Goal: Task Accomplishment & Management: Manage account settings

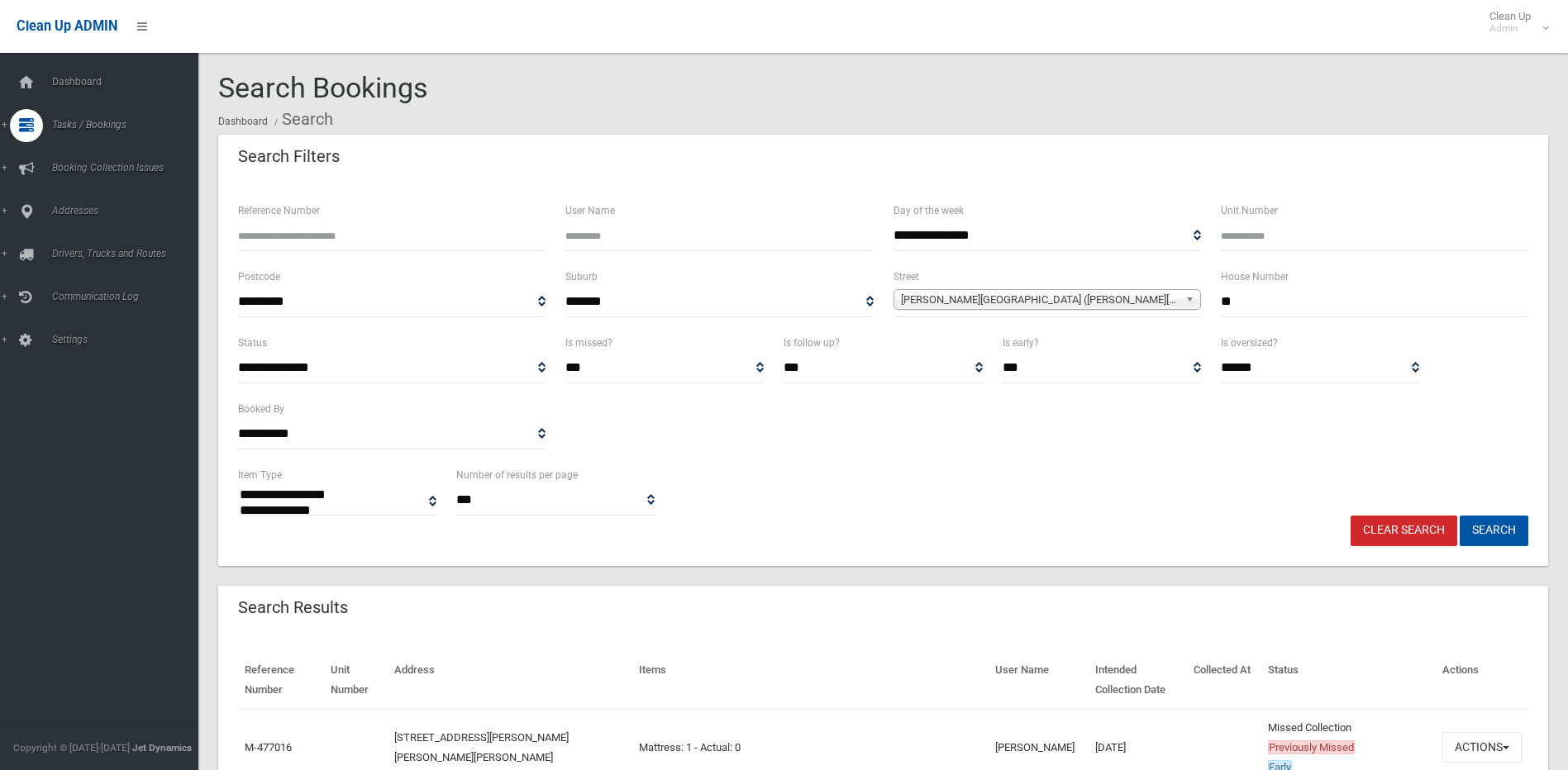
select select
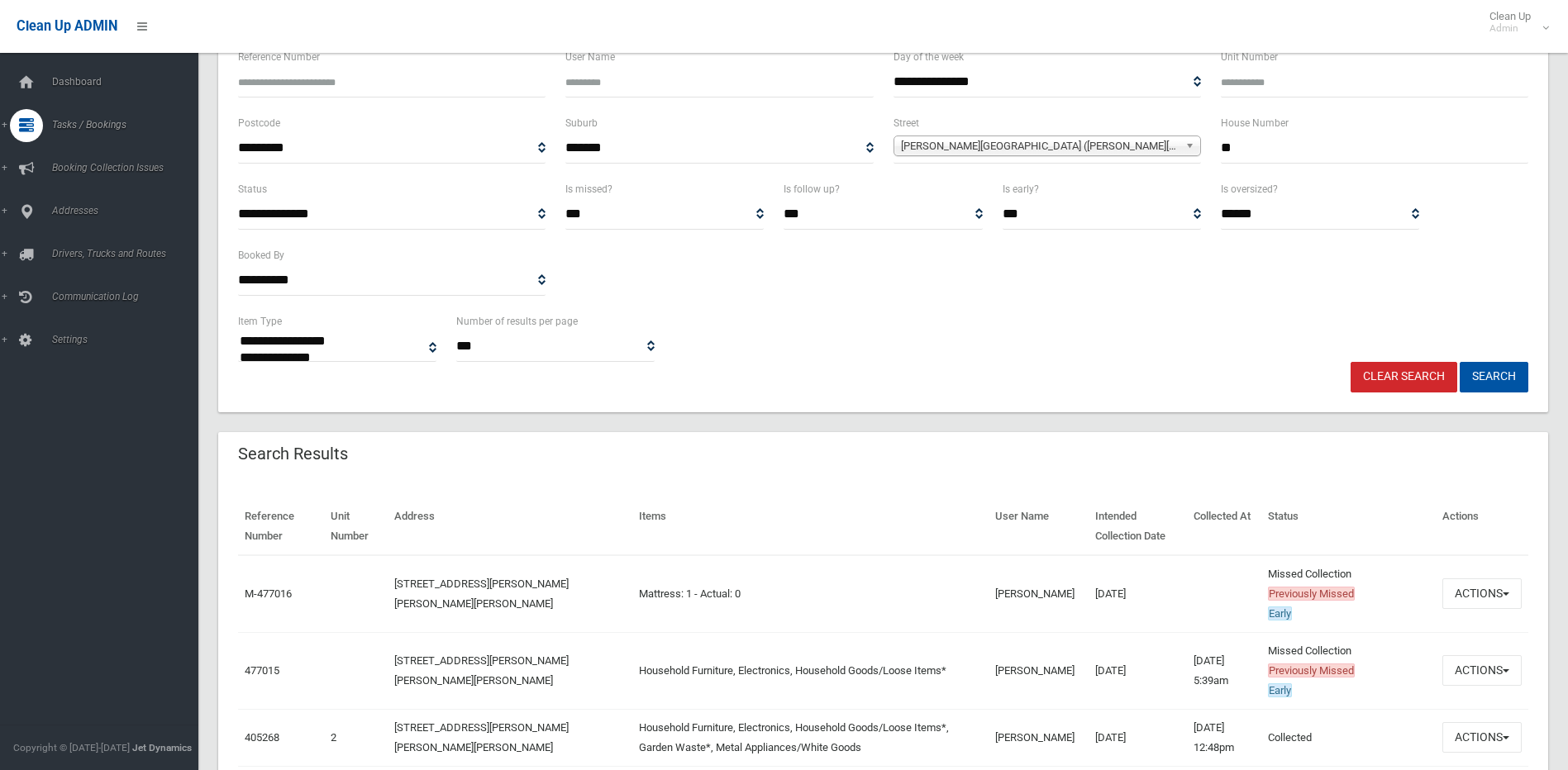
click at [1201, 147] on div "**********" at bounding box center [883, 147] width 1310 height 66
type input "**"
click at [1157, 147] on span "Hector Street (CHESTER HILL 2162)" at bounding box center [1040, 146] width 278 height 20
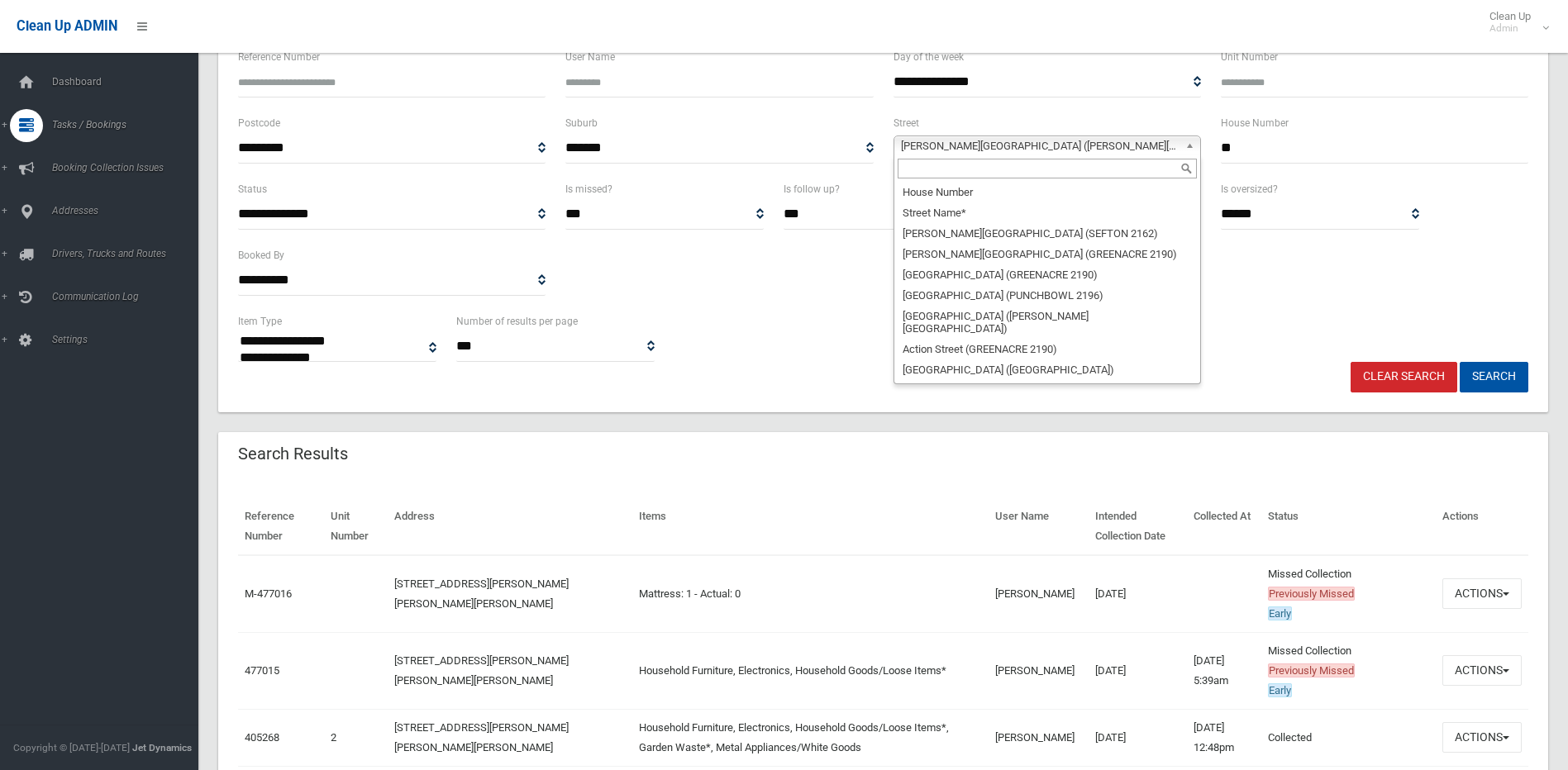
scroll to position [19156, 0]
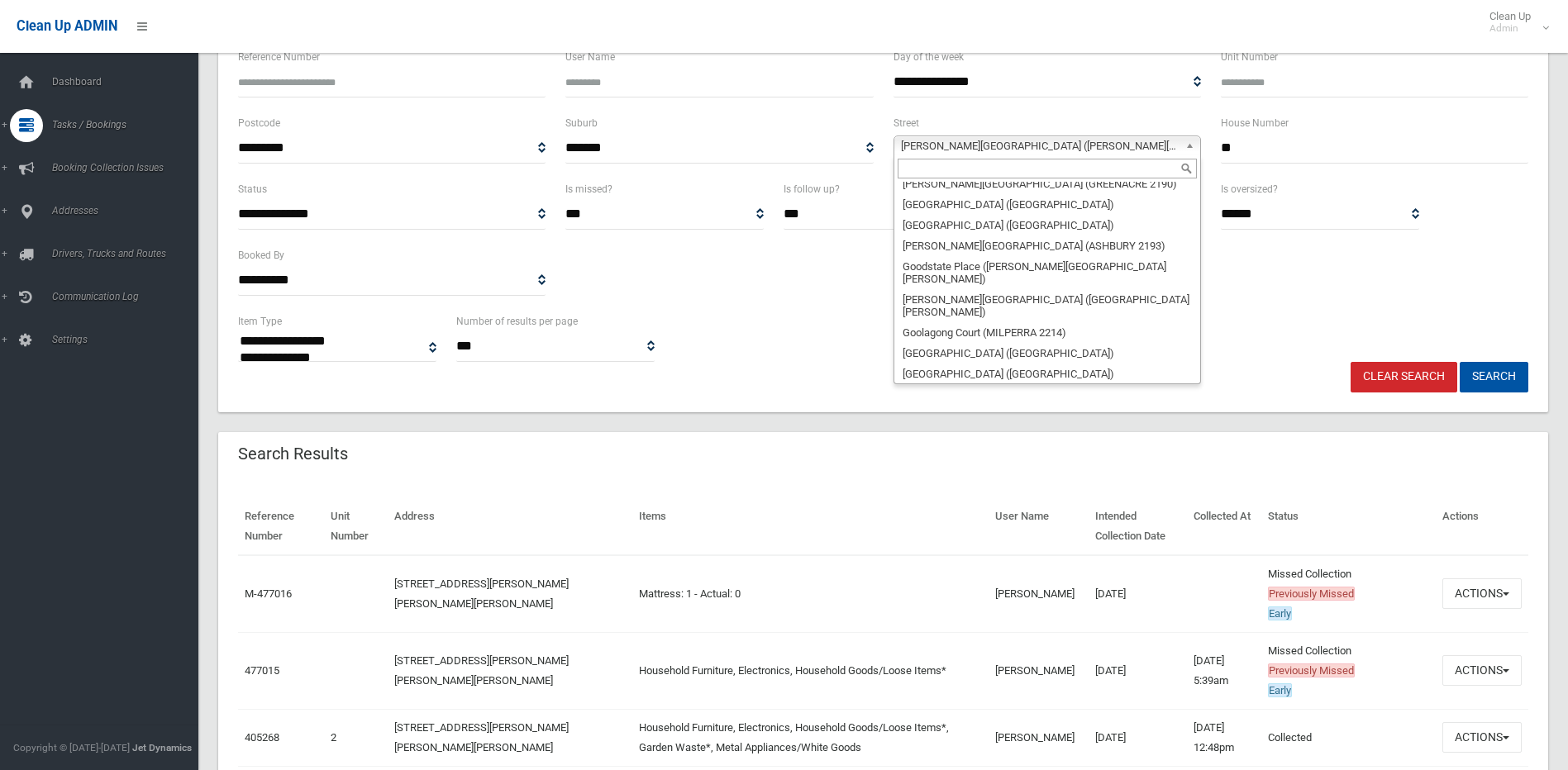
click at [1060, 170] on input "text" at bounding box center [1047, 168] width 300 height 20
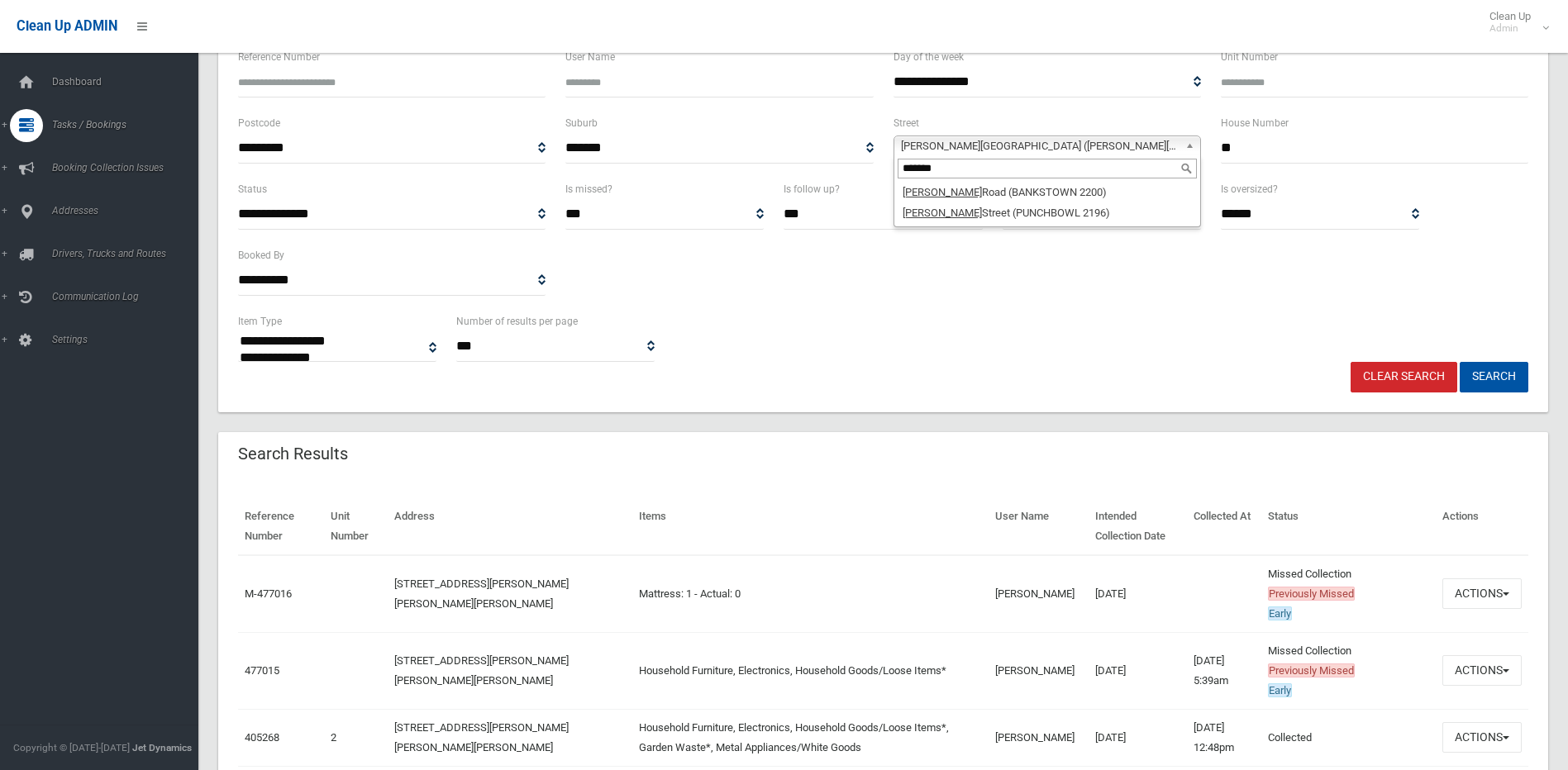
type input "*******"
drag, startPoint x: 1258, startPoint y: 146, endPoint x: 1215, endPoint y: 147, distance: 43.0
click at [1215, 147] on div "House Number **" at bounding box center [1374, 147] width 328 height 66
type input "**"
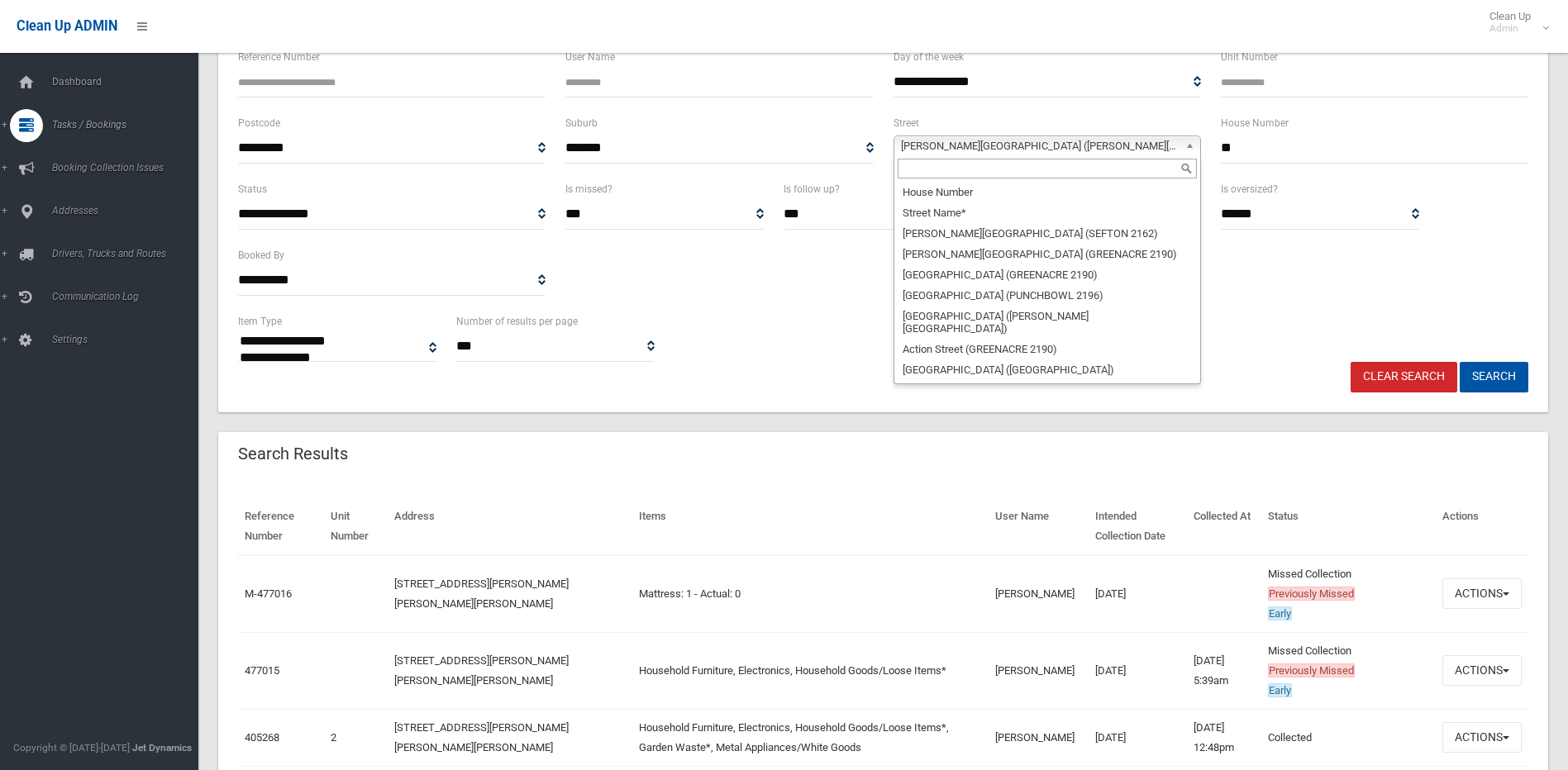
click at [1149, 141] on span "Hector Street (CHESTER HILL 2162)" at bounding box center [1040, 146] width 278 height 20
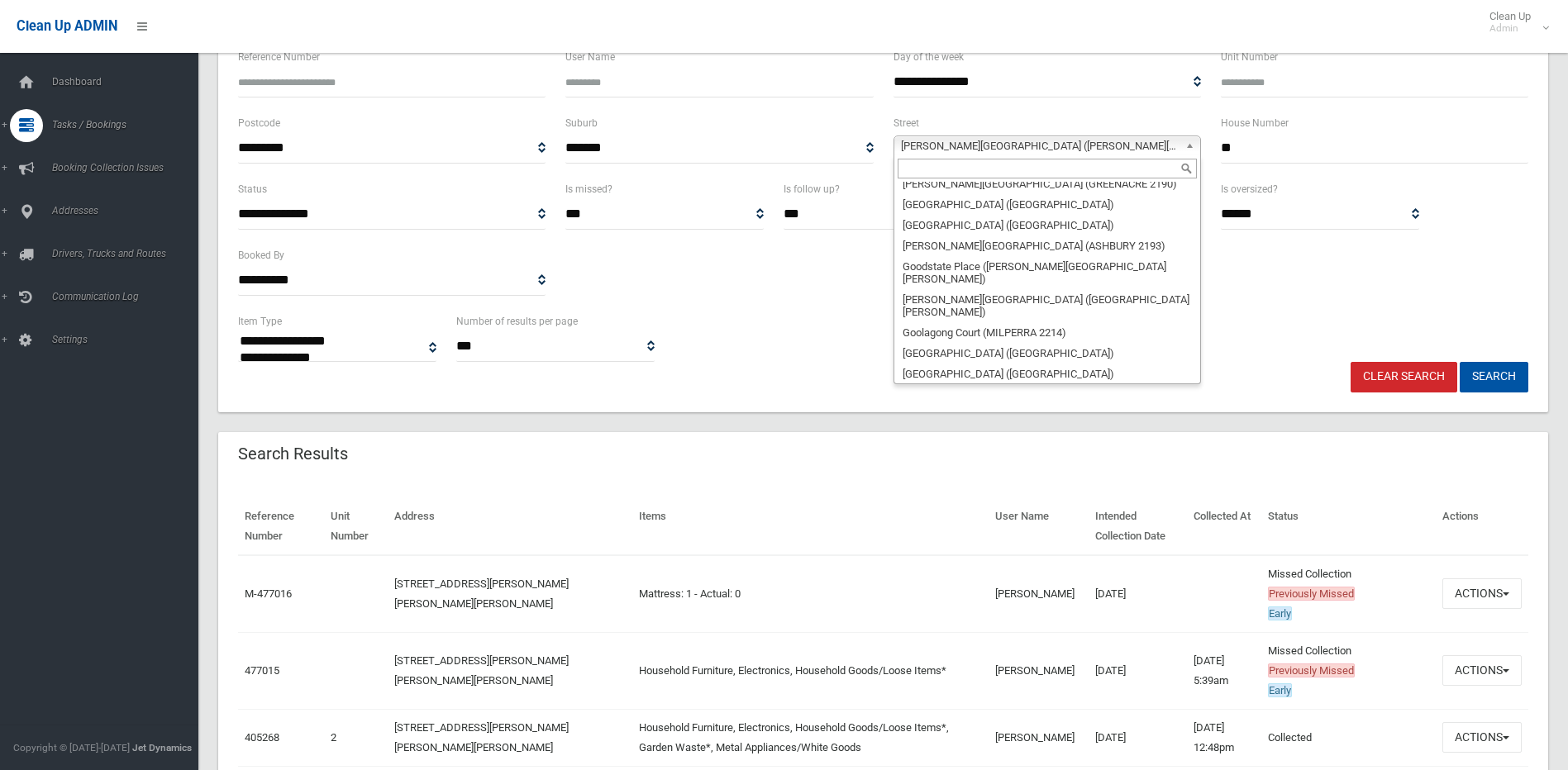
click at [1079, 165] on input "text" at bounding box center [1047, 168] width 300 height 20
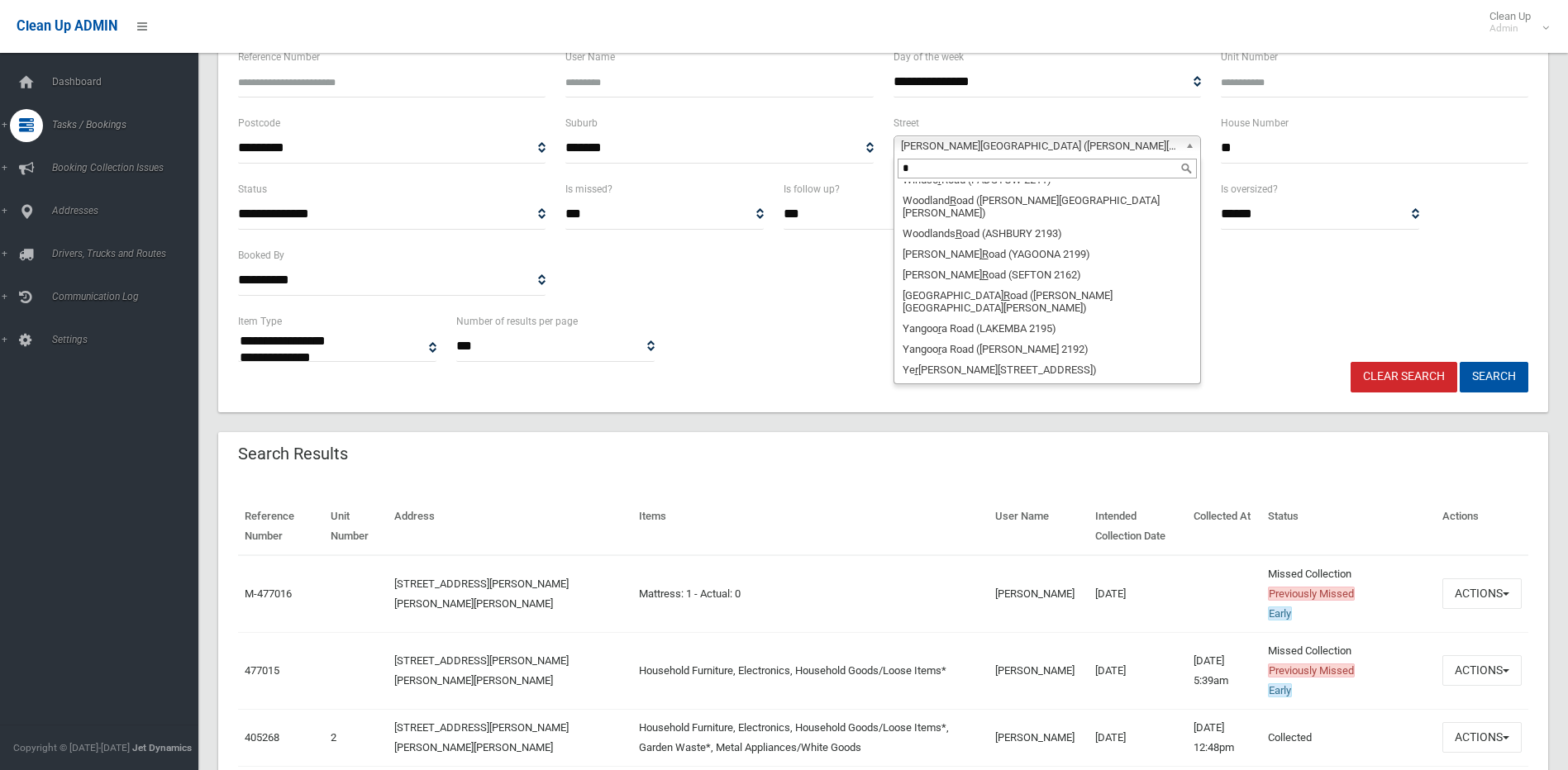
scroll to position [0, 0]
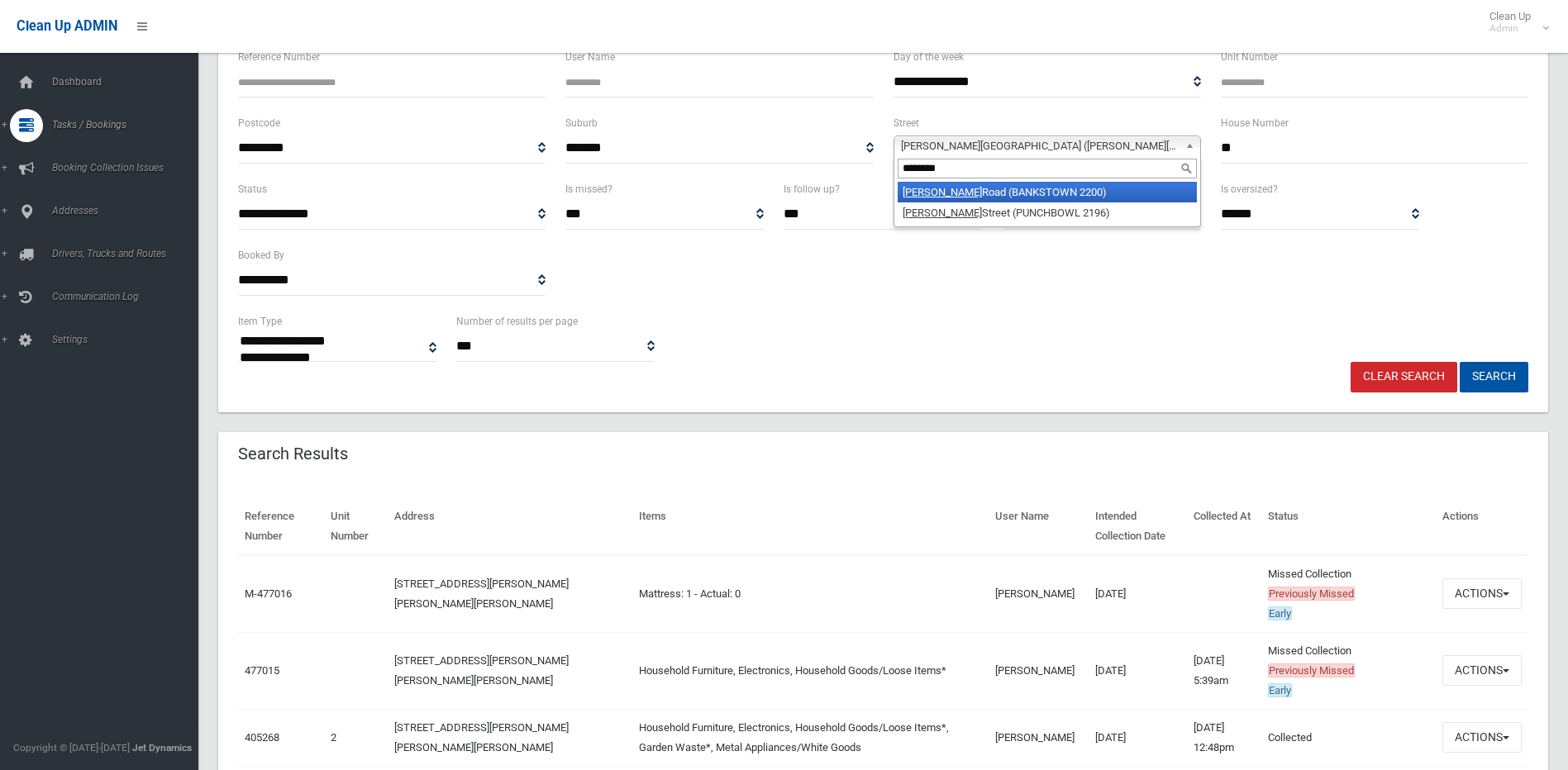
type input "*******"
click at [1066, 189] on li "Rickard Road (BANKSTOWN 2200)" at bounding box center [1047, 192] width 300 height 21
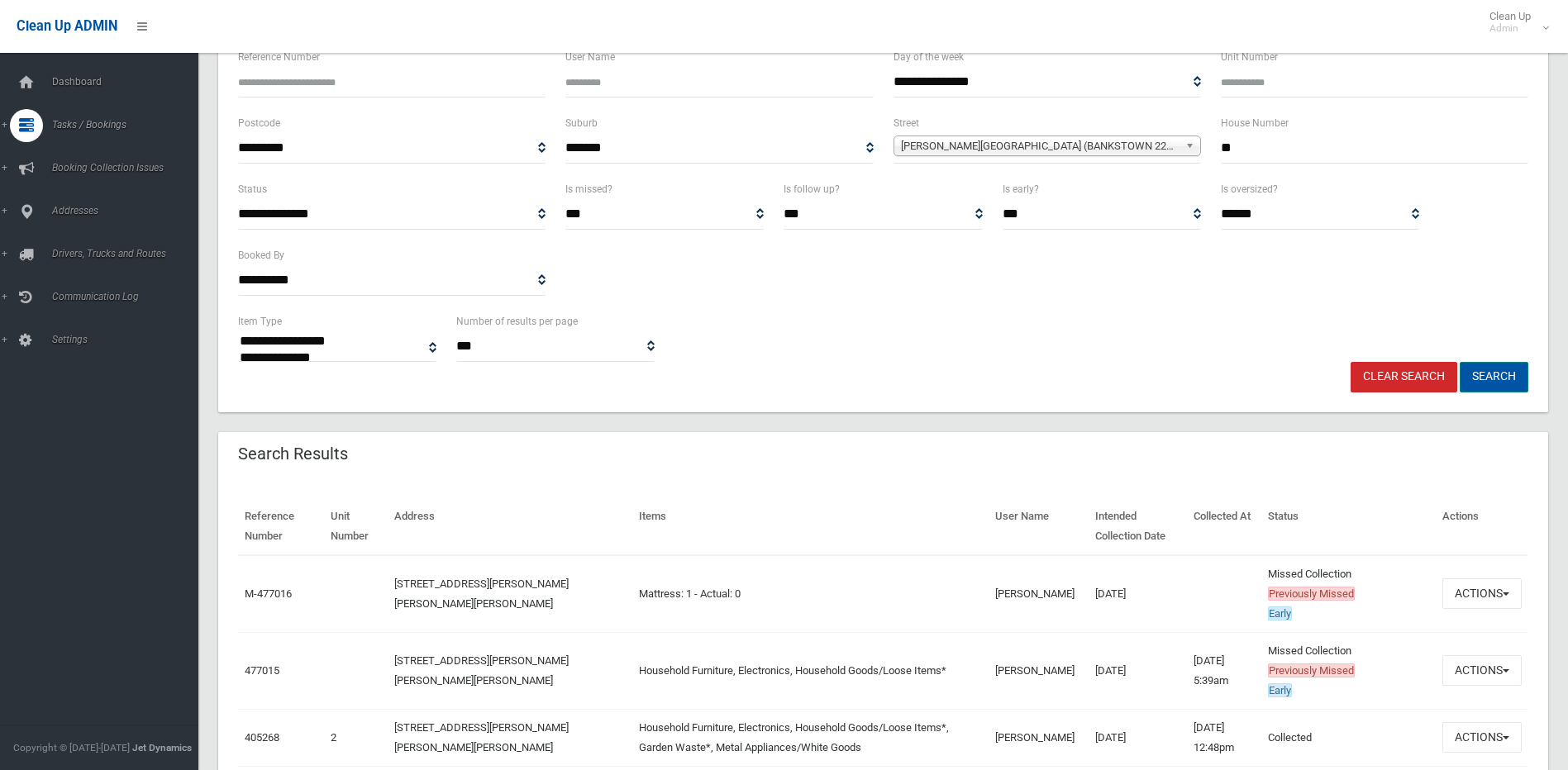
click at [1499, 370] on button "Search" at bounding box center [1494, 377] width 69 height 31
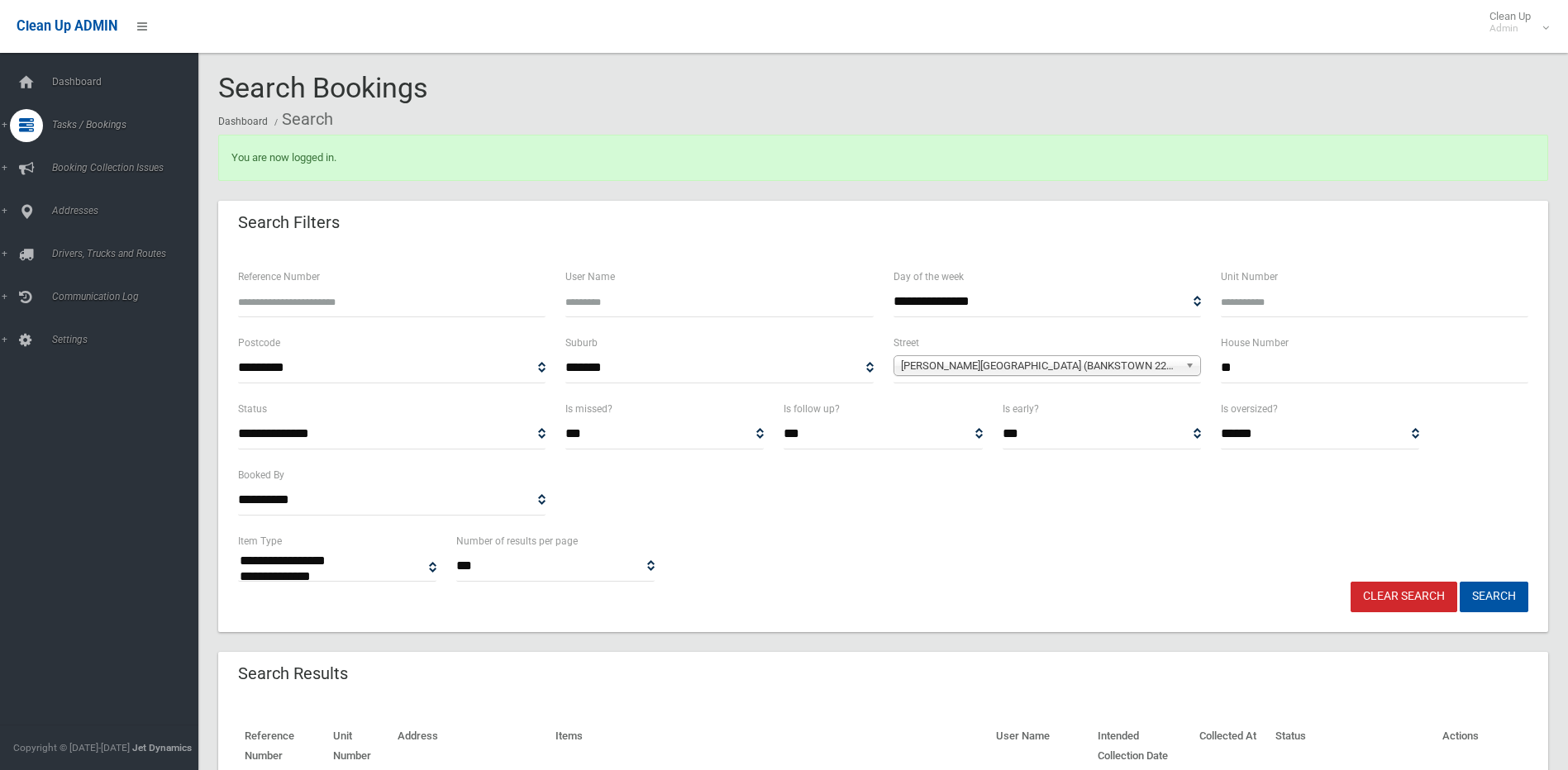
select select
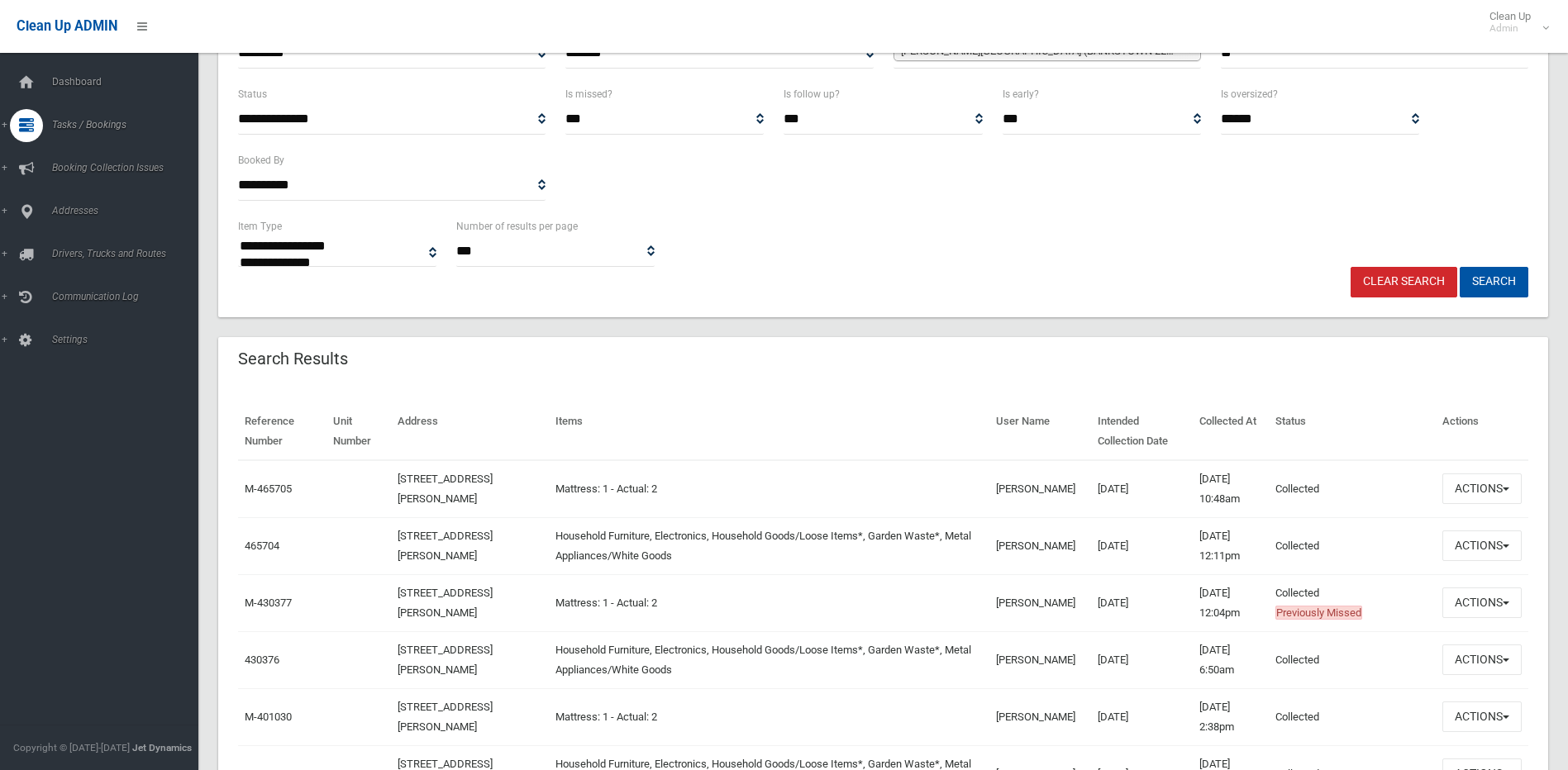
scroll to position [413, 0]
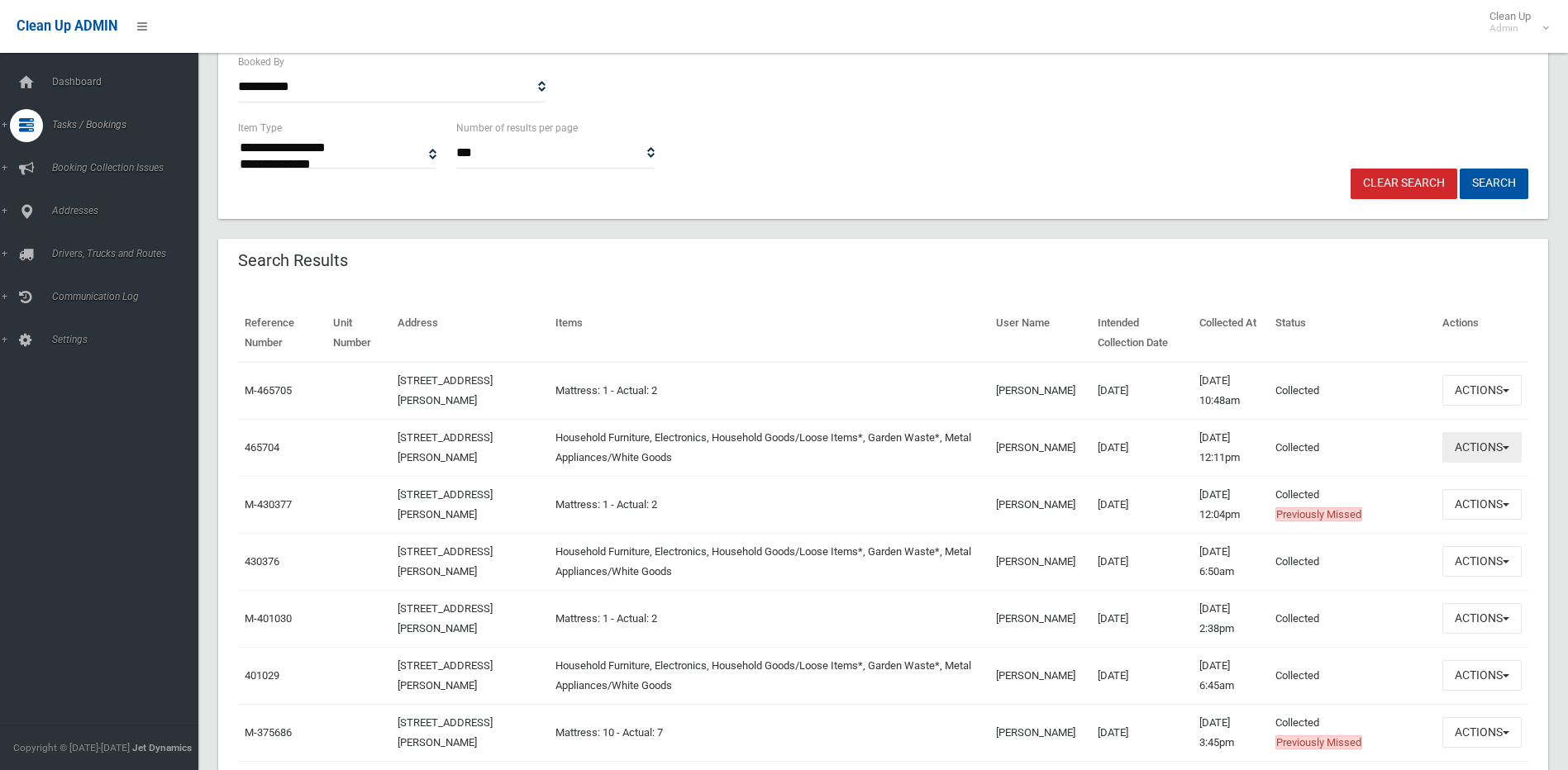
click at [1483, 441] on button "Actions" at bounding box center [1482, 447] width 79 height 31
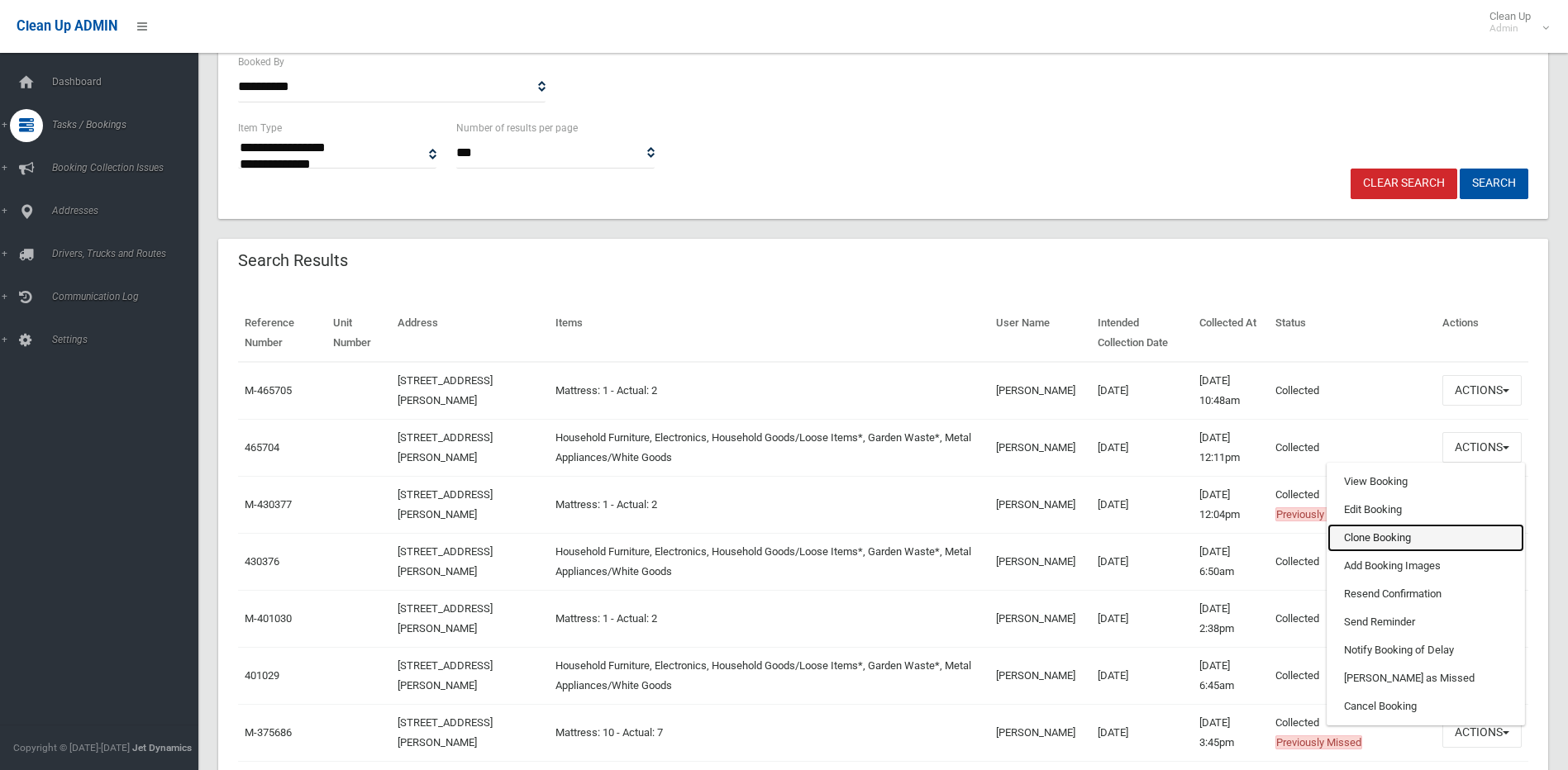
click at [1371, 532] on link "Clone Booking" at bounding box center [1426, 538] width 197 height 28
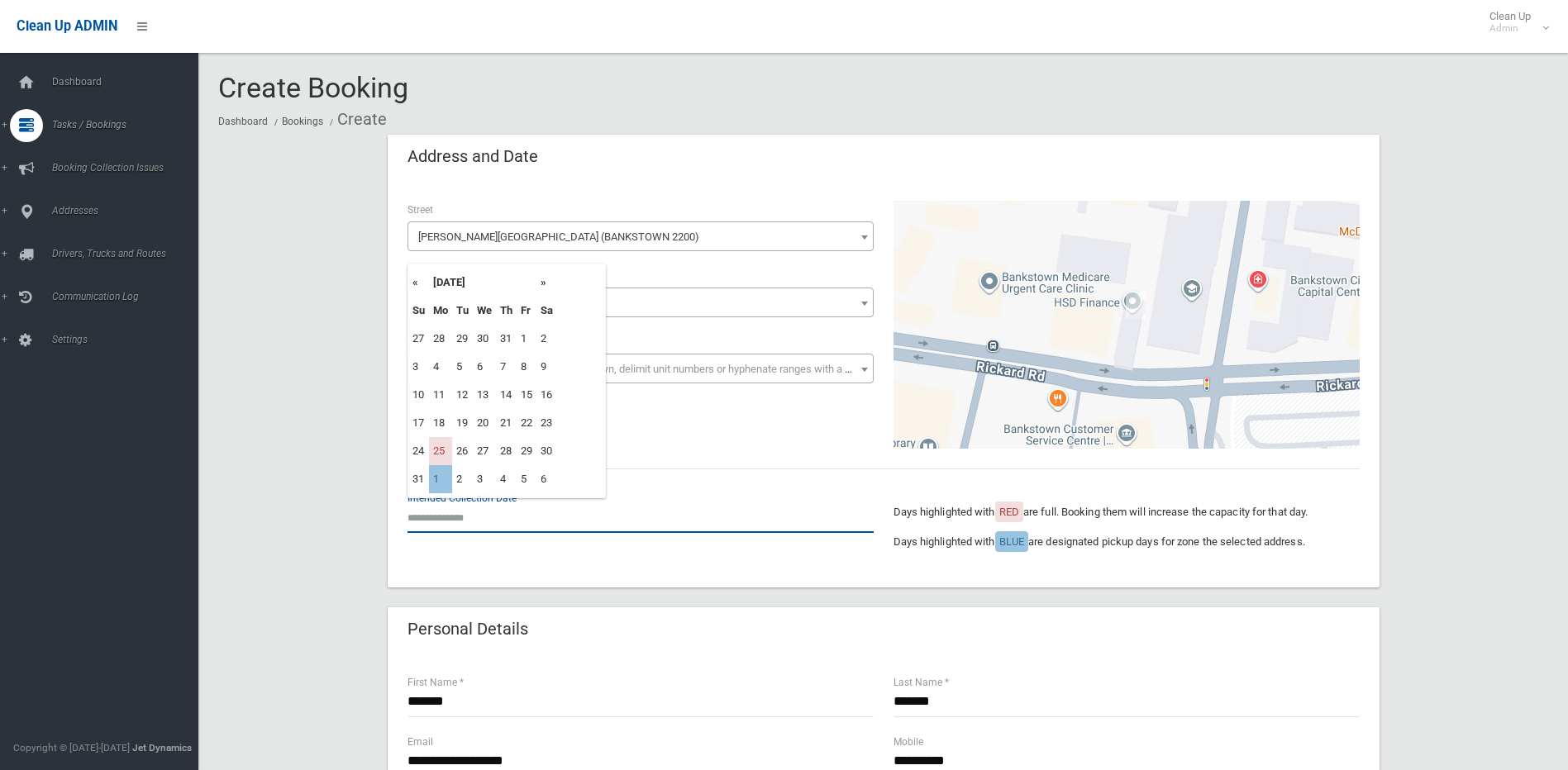
click at [462, 518] on input "text" at bounding box center [641, 517] width 466 height 31
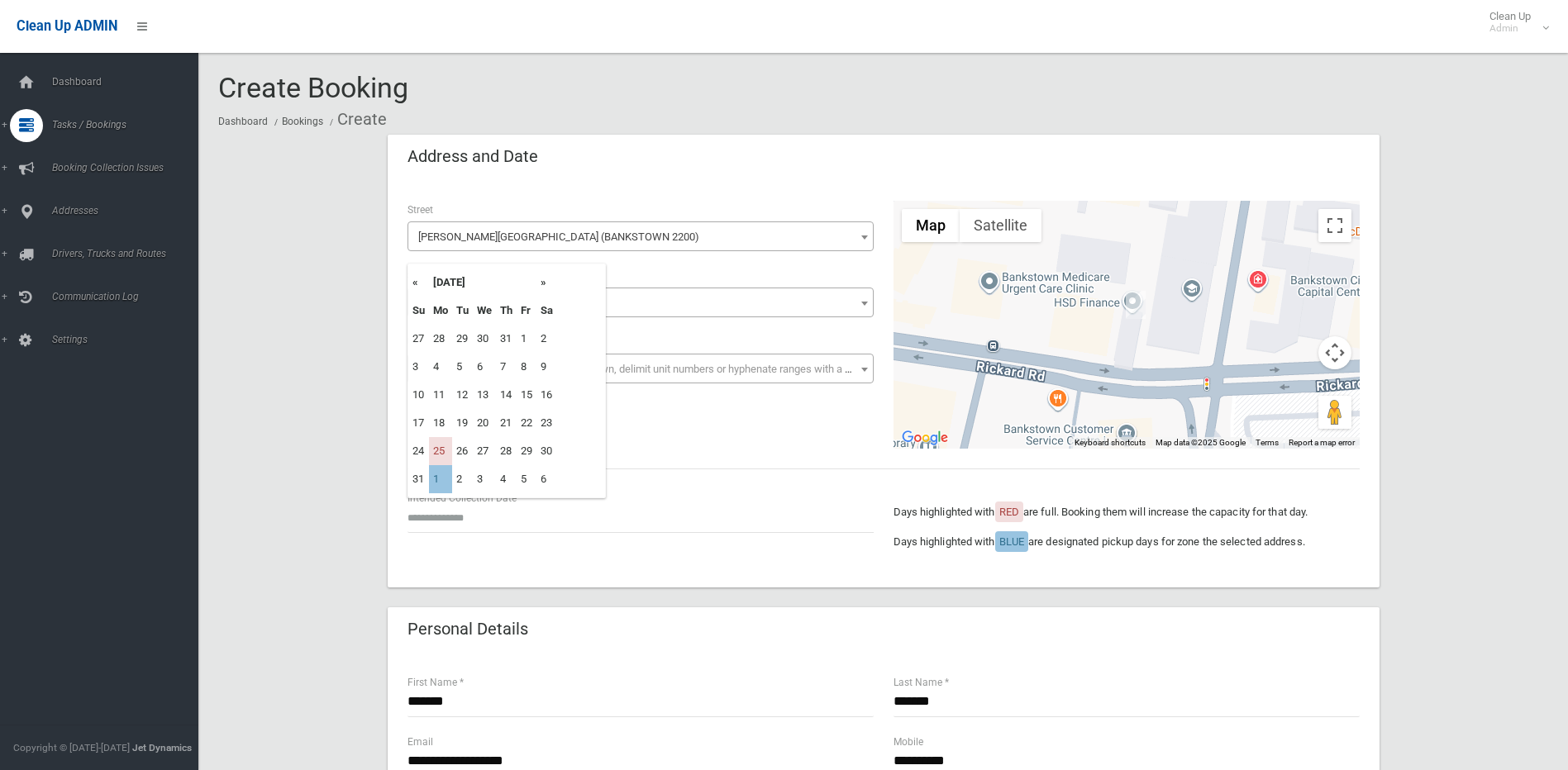
click at [545, 282] on th "»" at bounding box center [547, 283] width 21 height 28
click at [437, 367] on td "8" at bounding box center [440, 367] width 23 height 28
type input "**********"
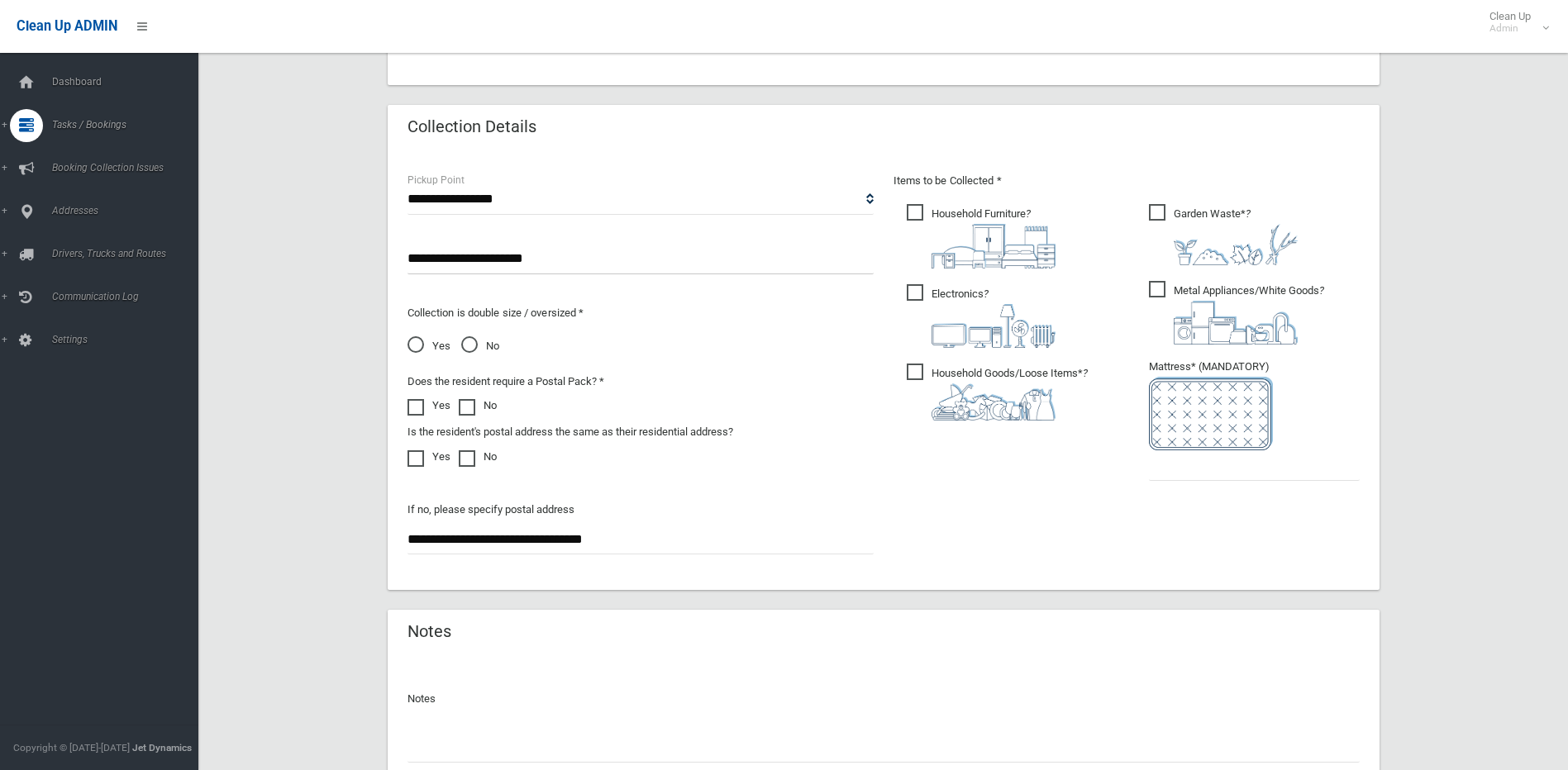
scroll to position [826, 0]
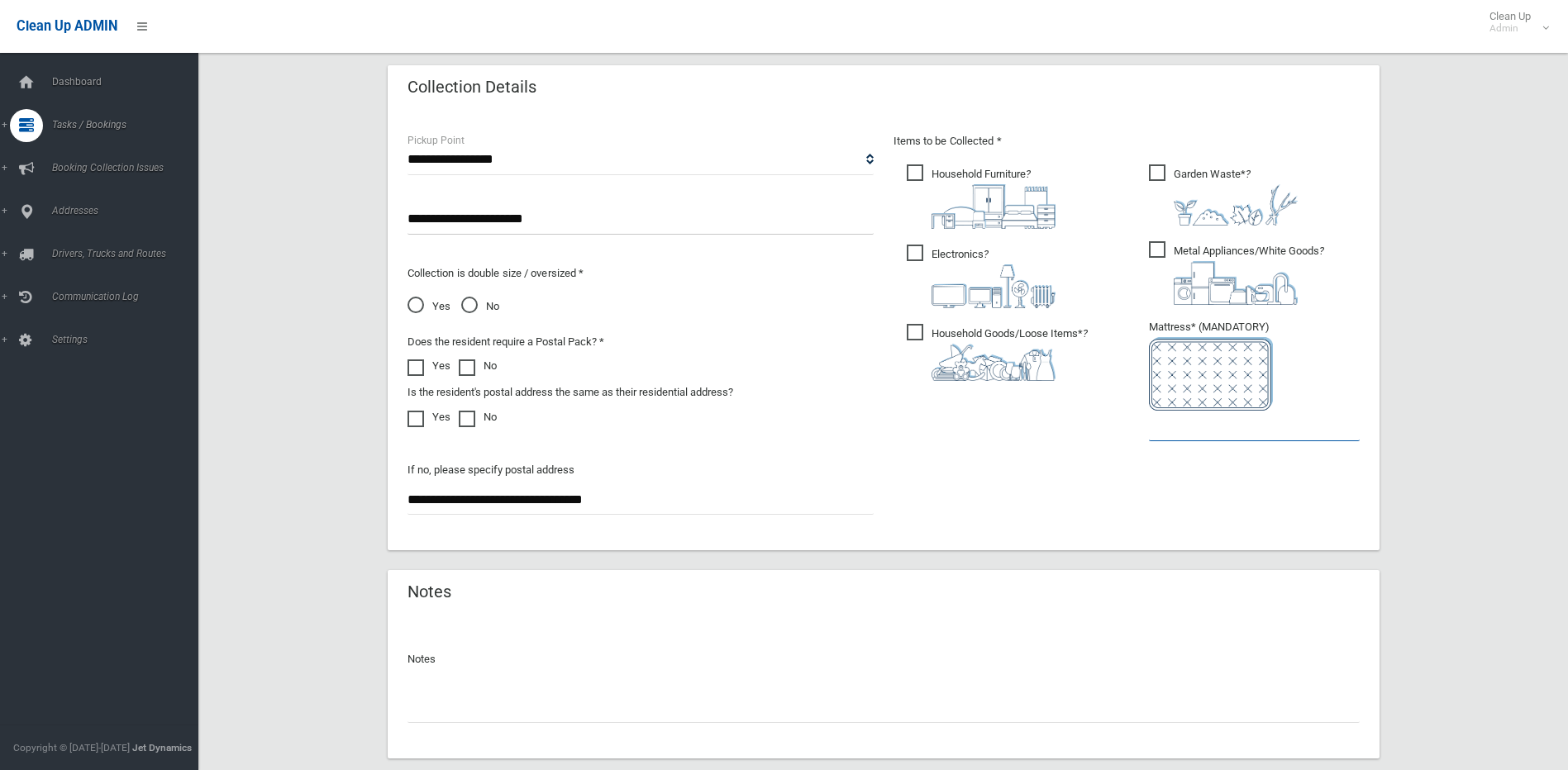
click at [1189, 424] on input "text" at bounding box center [1254, 425] width 211 height 31
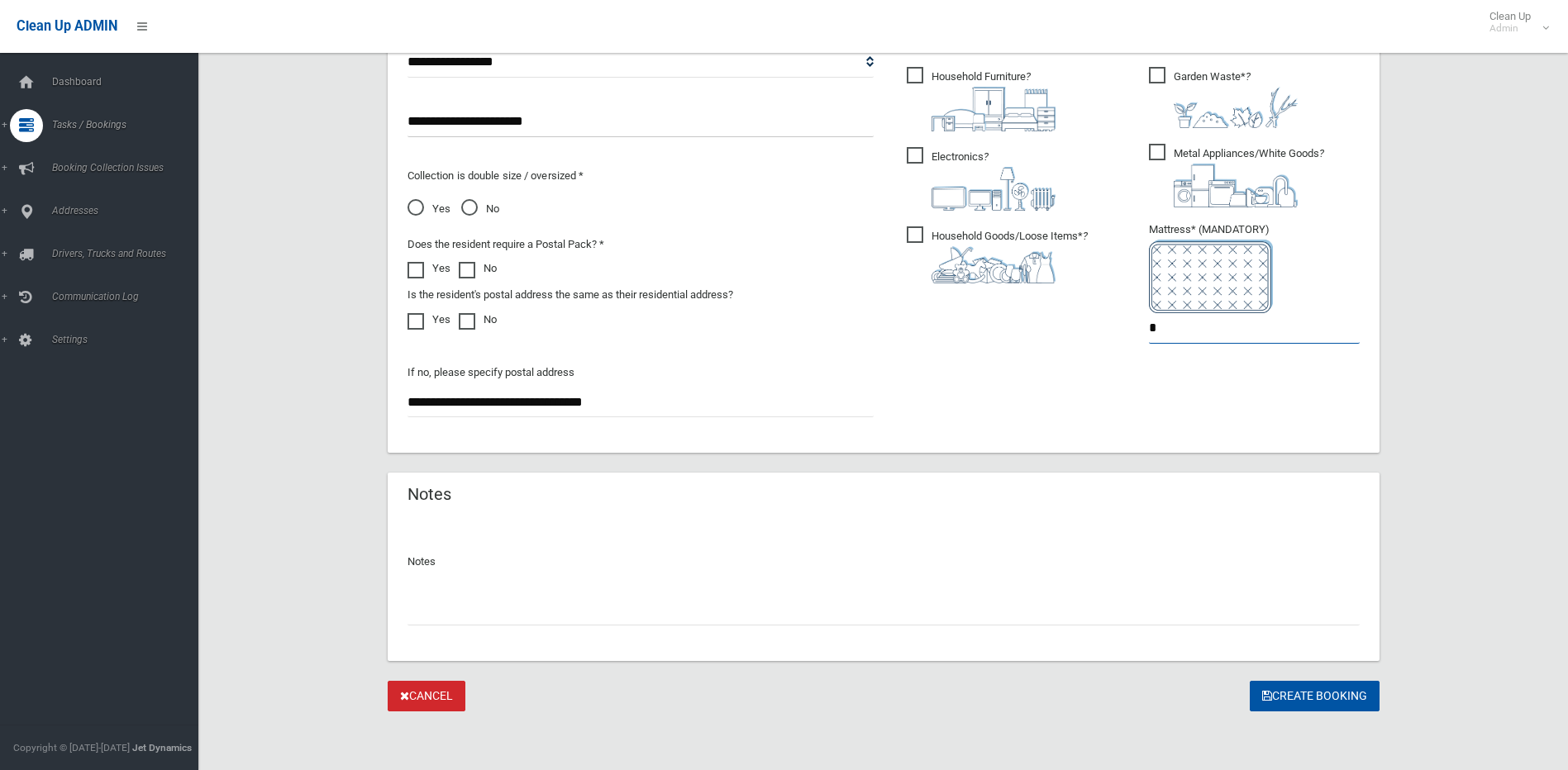
scroll to position [925, 0]
type input "*"
click at [1308, 685] on button "Create Booking" at bounding box center [1315, 695] width 130 height 31
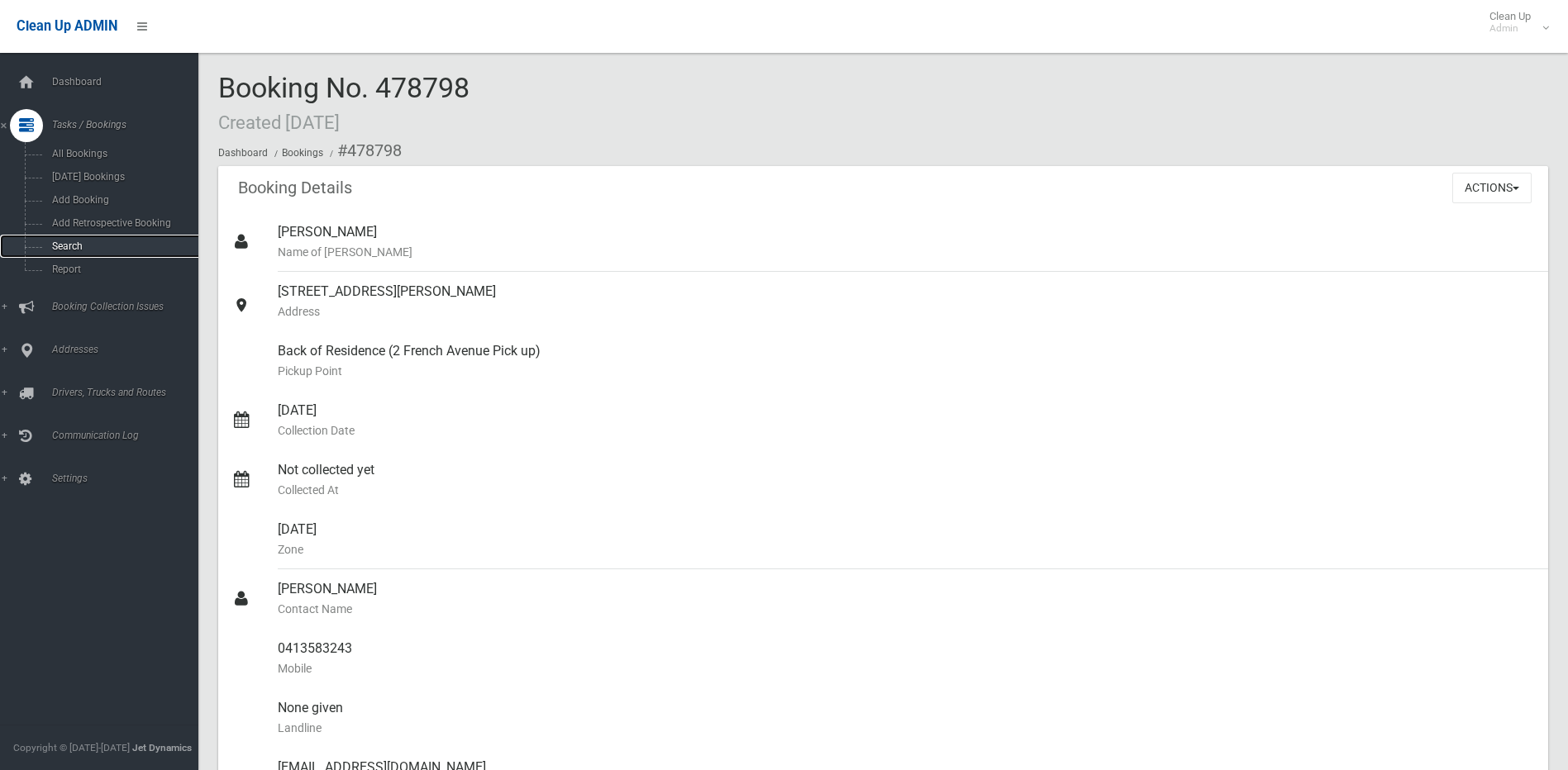
click at [75, 240] on span "Search" at bounding box center [121, 245] width 149 height 11
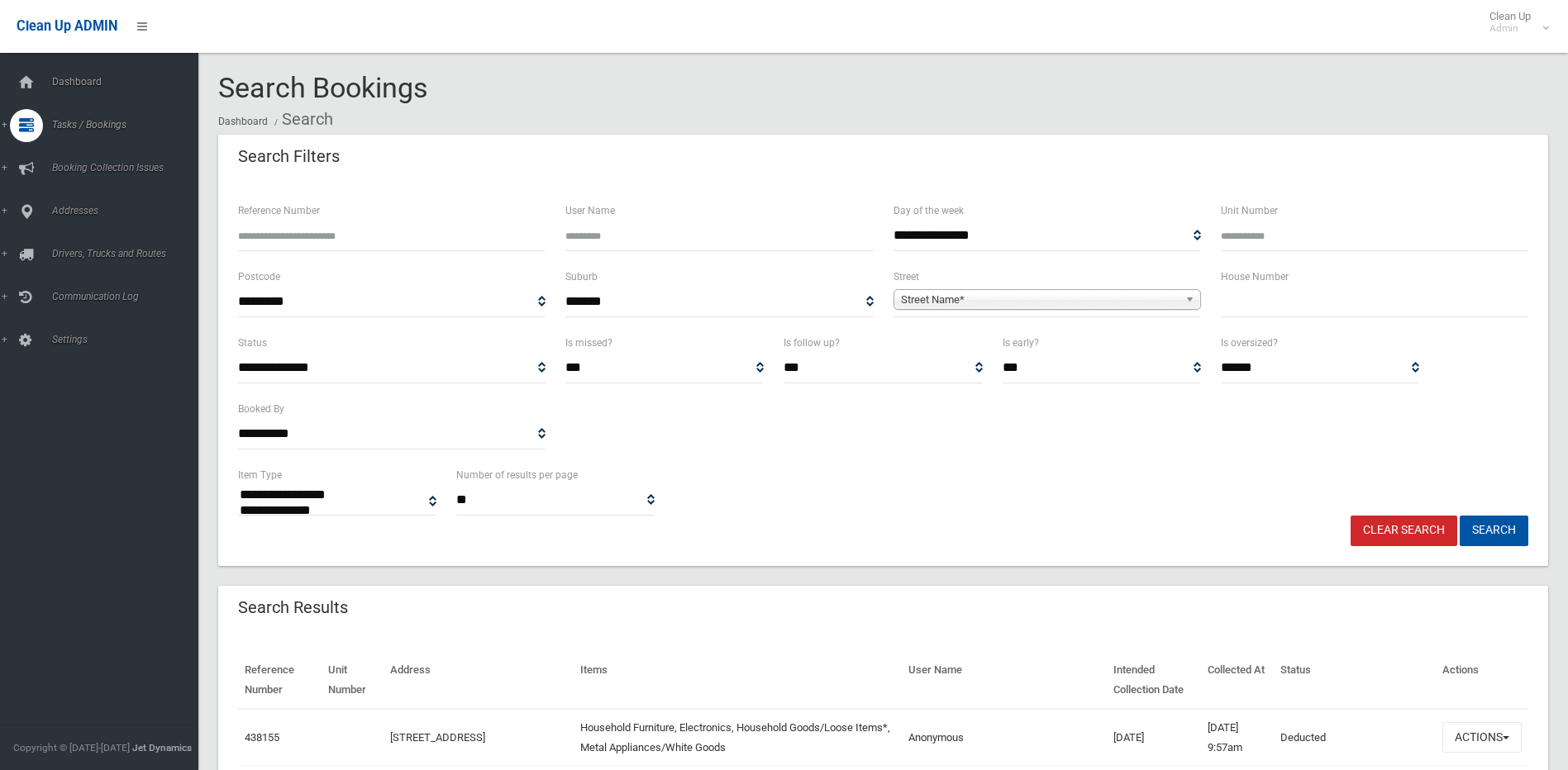
select select
click at [1277, 301] on input "text" at bounding box center [1375, 301] width 307 height 31
type input "**"
click at [1117, 299] on span "Street Name*" at bounding box center [1040, 299] width 278 height 20
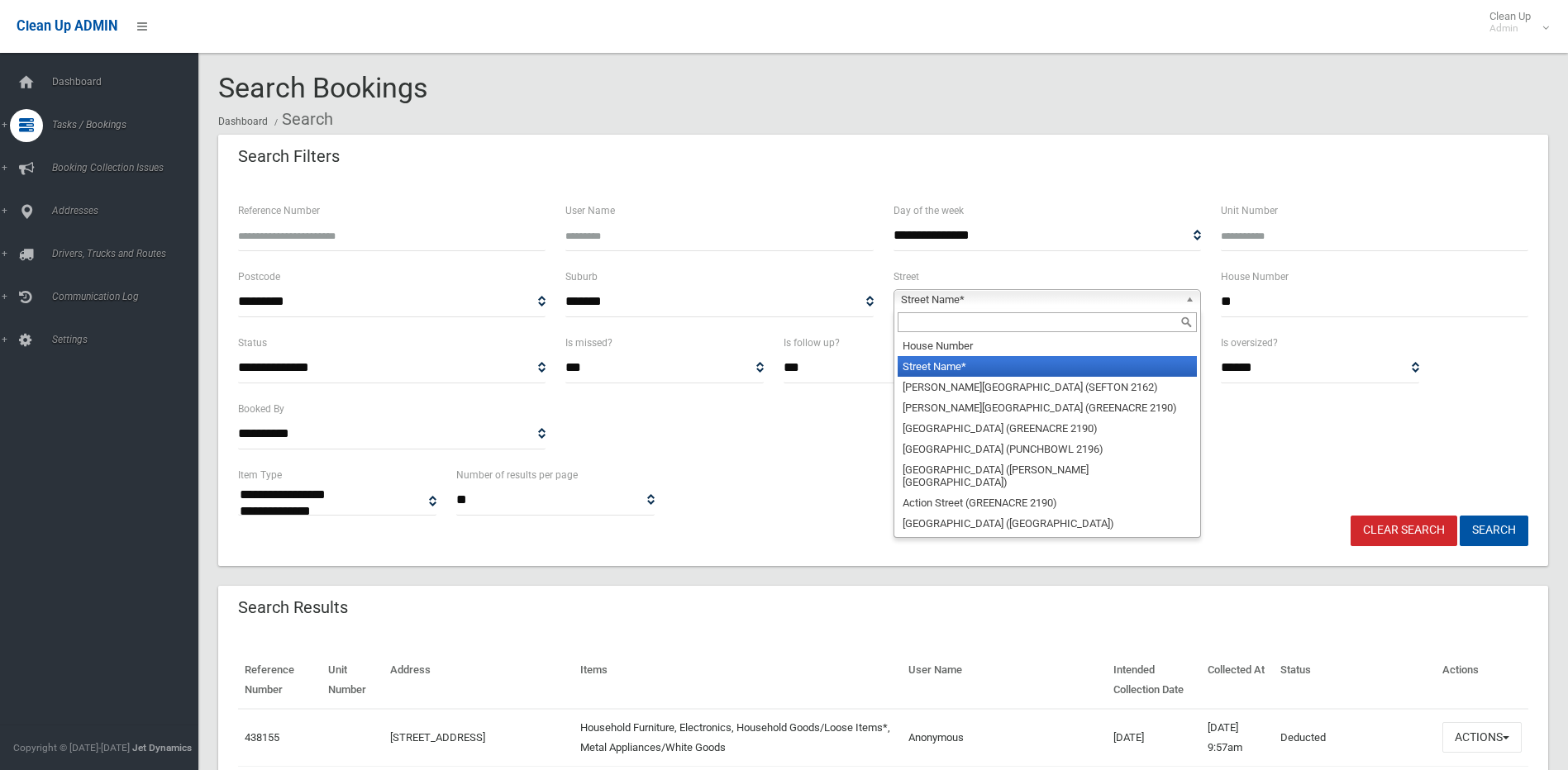
click at [1079, 321] on input "text" at bounding box center [1047, 322] width 300 height 20
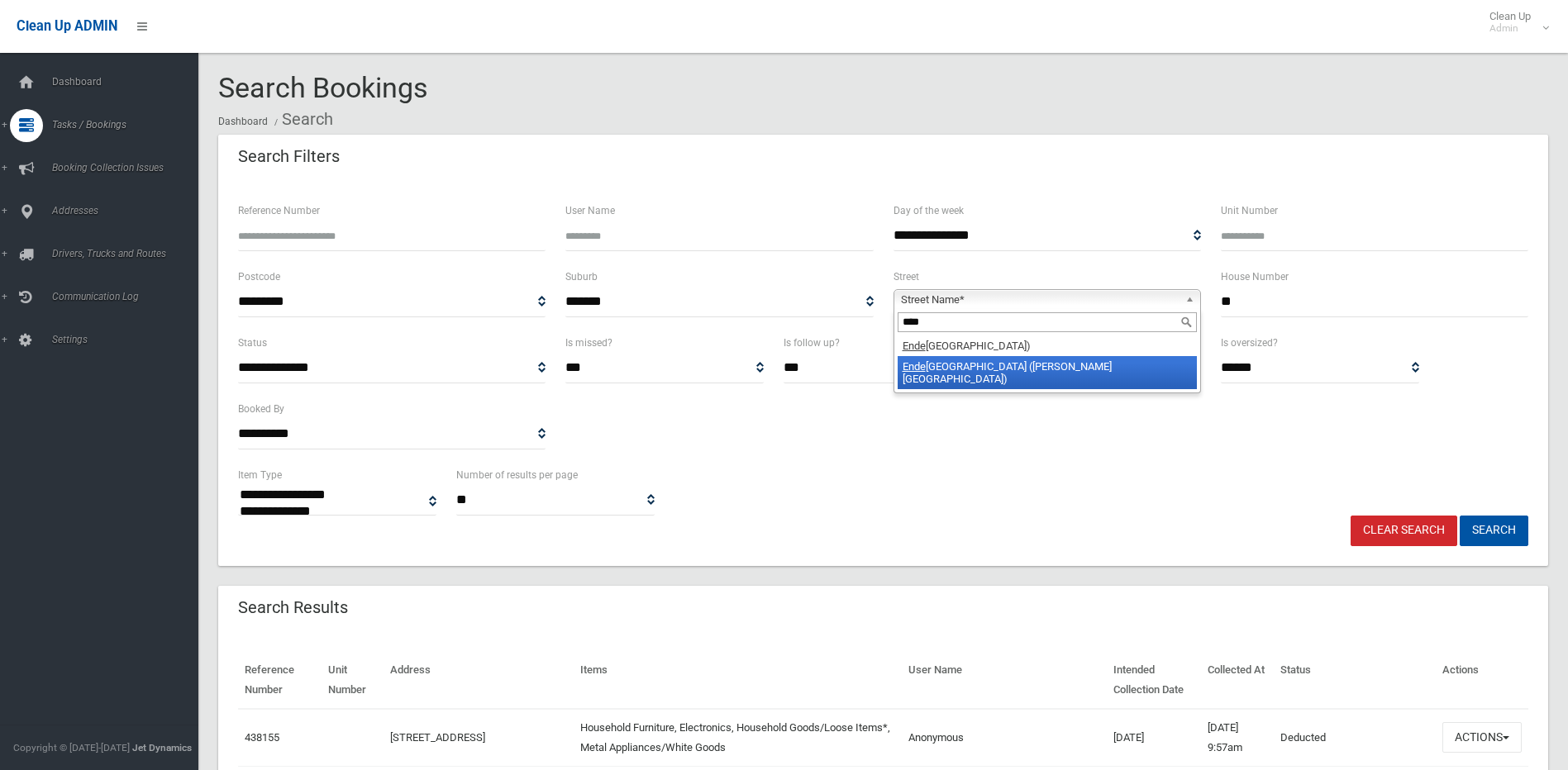
type input "****"
click at [1029, 371] on li "Ende avour Road (GEORGES HALL 2198)" at bounding box center [1047, 373] width 300 height 33
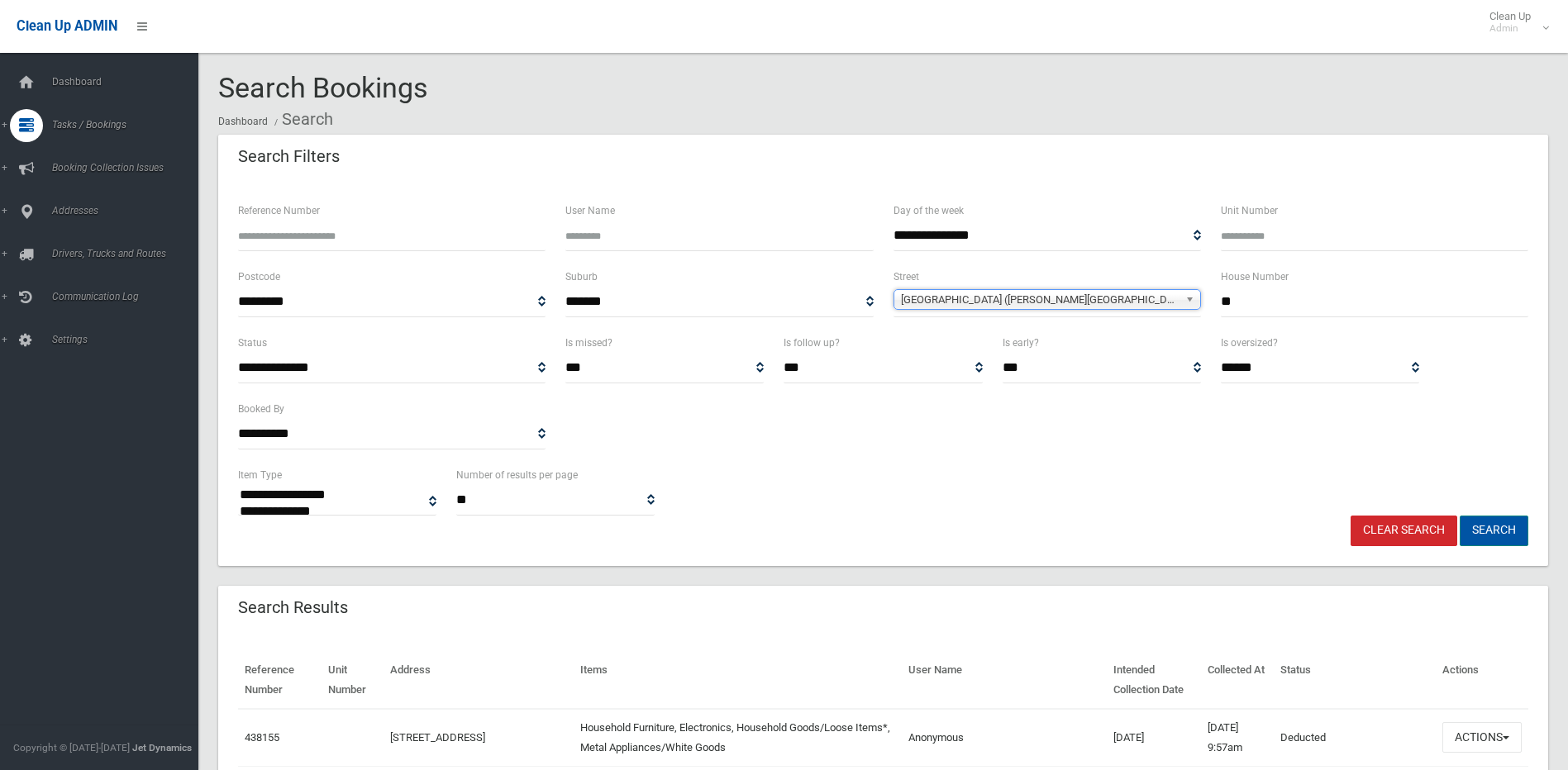
click at [1502, 524] on button "Search" at bounding box center [1494, 531] width 69 height 31
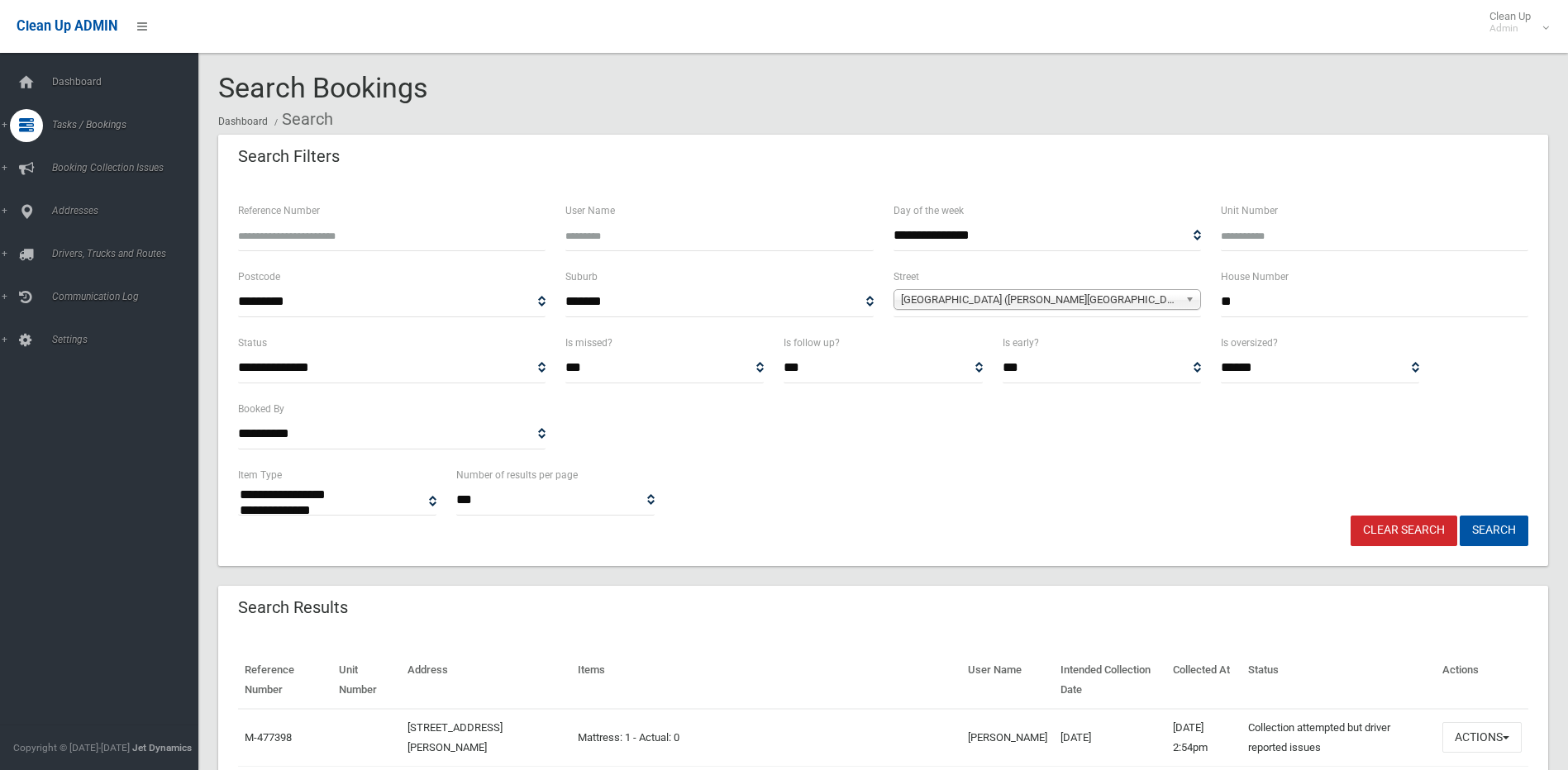
select select
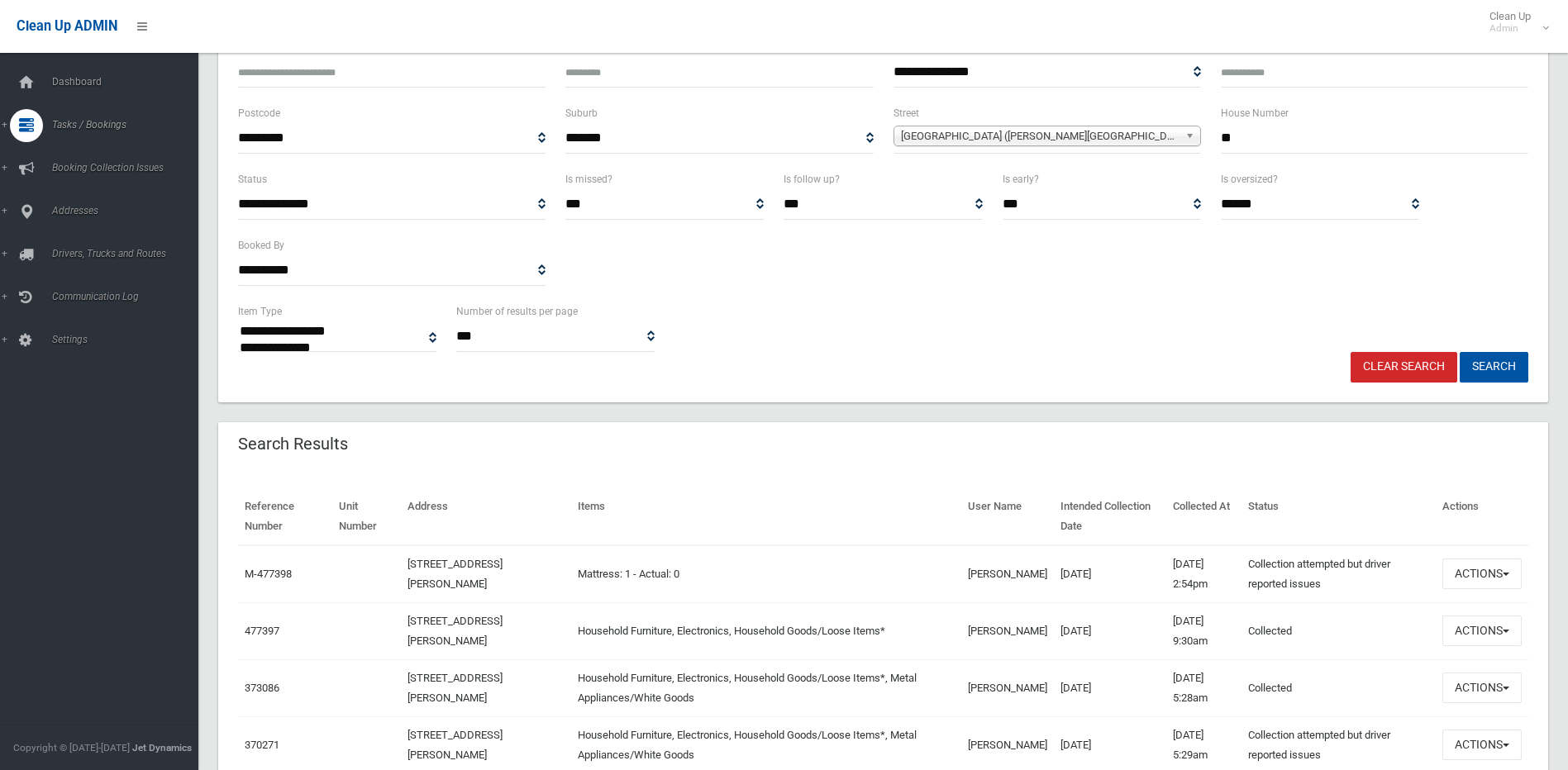
scroll to position [165, 0]
click at [1472, 562] on button "Actions" at bounding box center [1482, 572] width 79 height 31
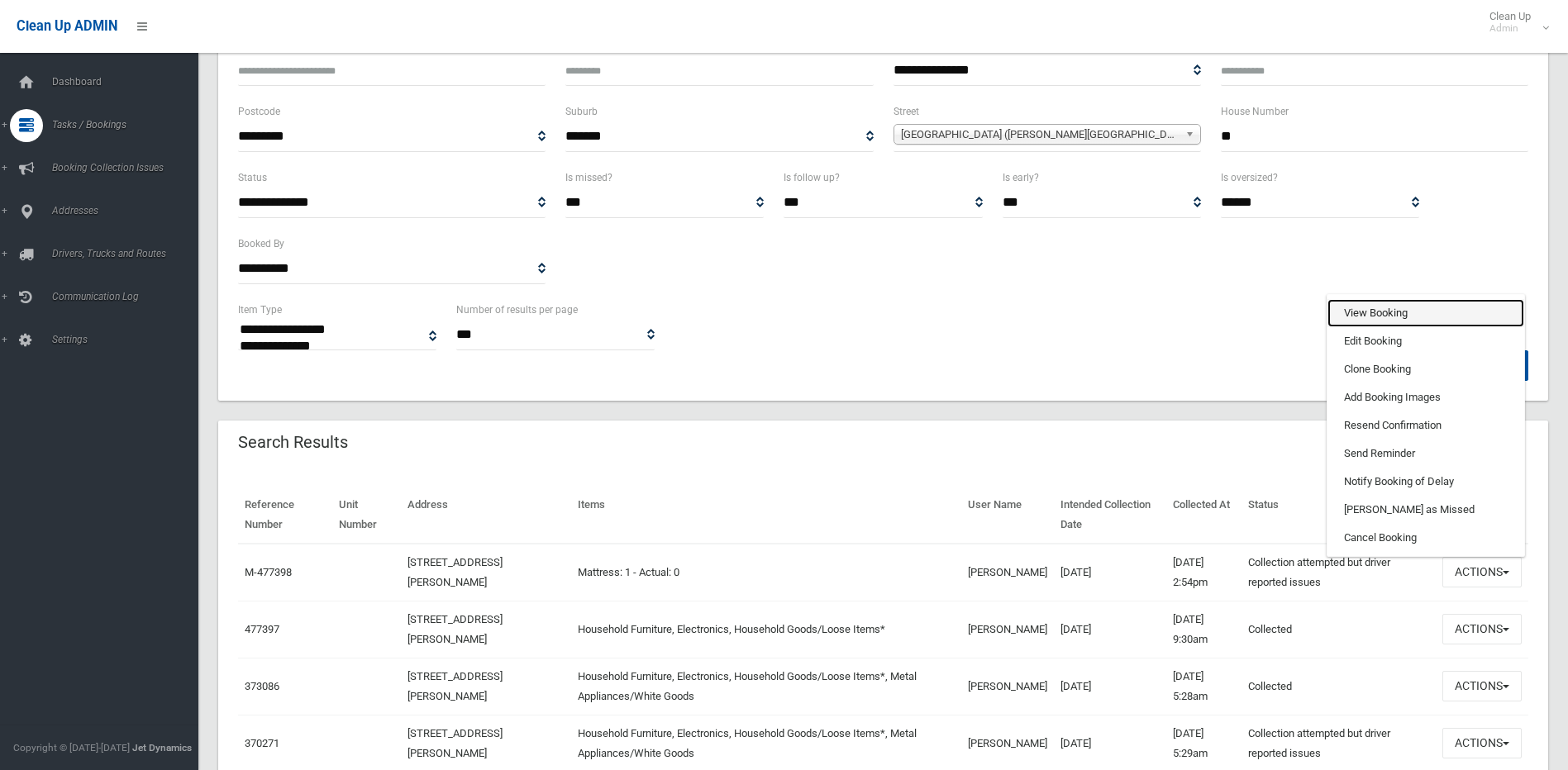
click at [1357, 316] on link "View Booking" at bounding box center [1426, 313] width 197 height 28
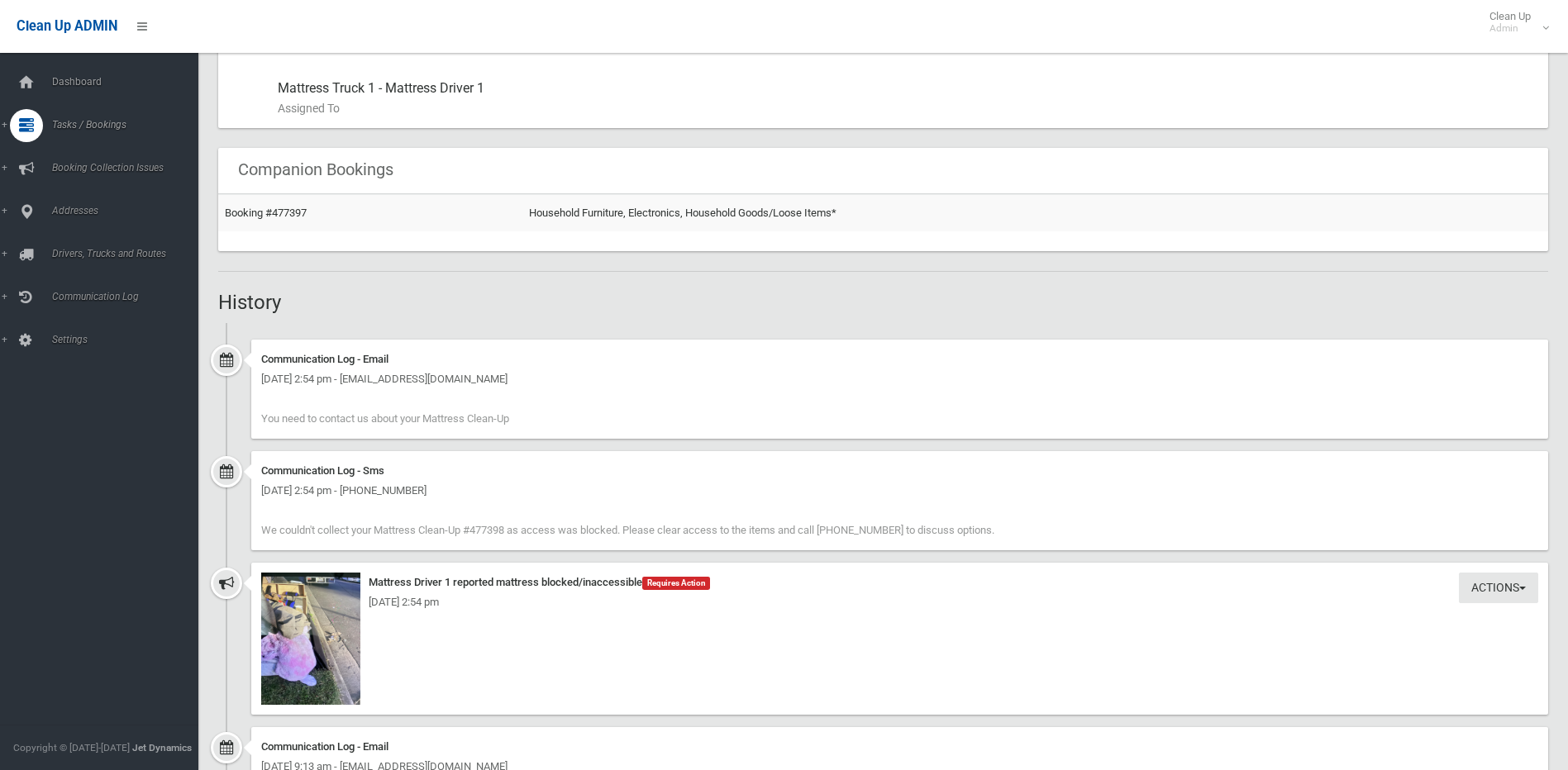
scroll to position [1074, 0]
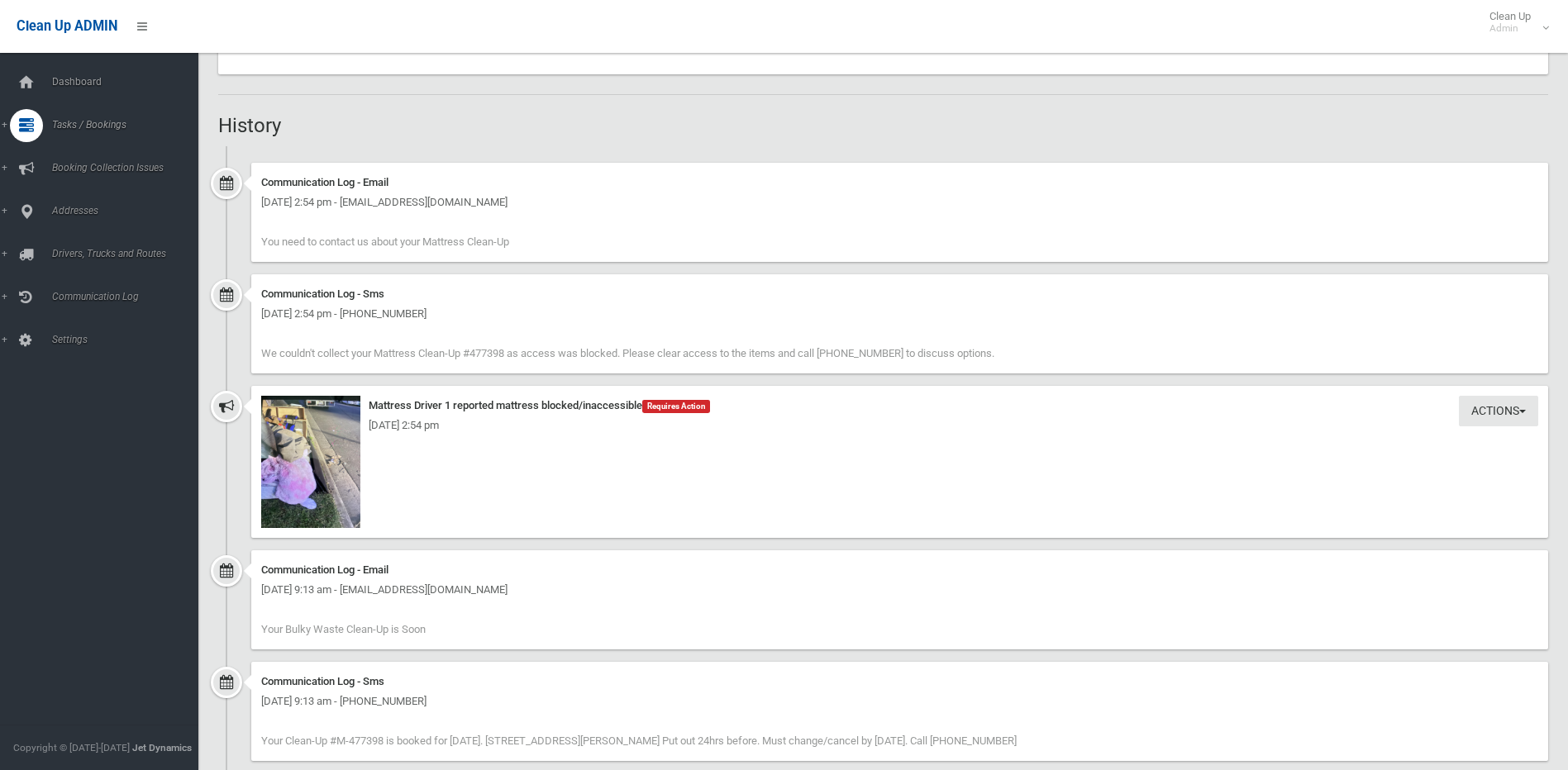
click at [305, 418] on div "Tuesday 12th August 2025 - 2:54 pm" at bounding box center [900, 425] width 1277 height 20
click at [311, 415] on img at bounding box center [311, 461] width 100 height 132
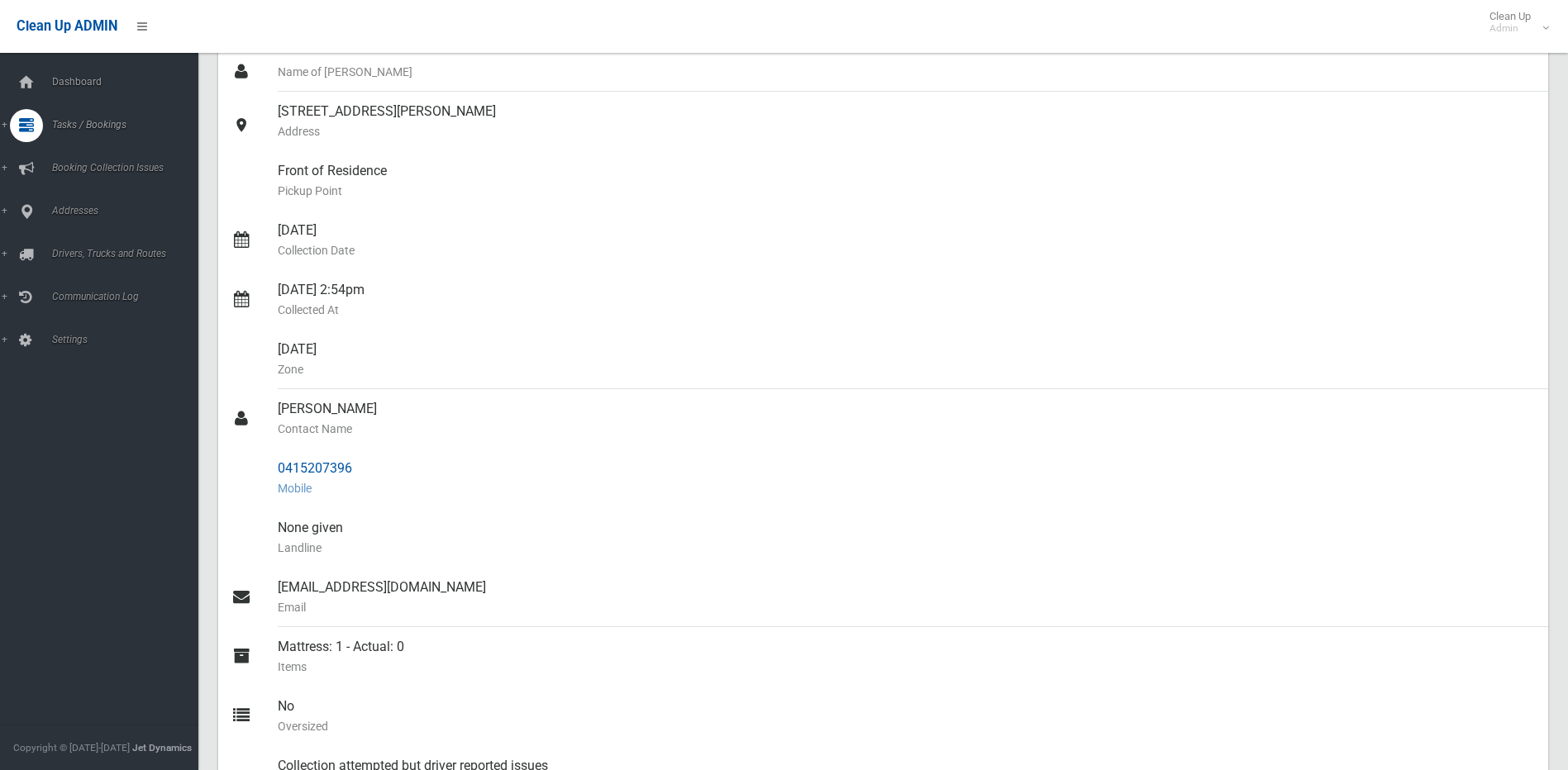
scroll to position [0, 0]
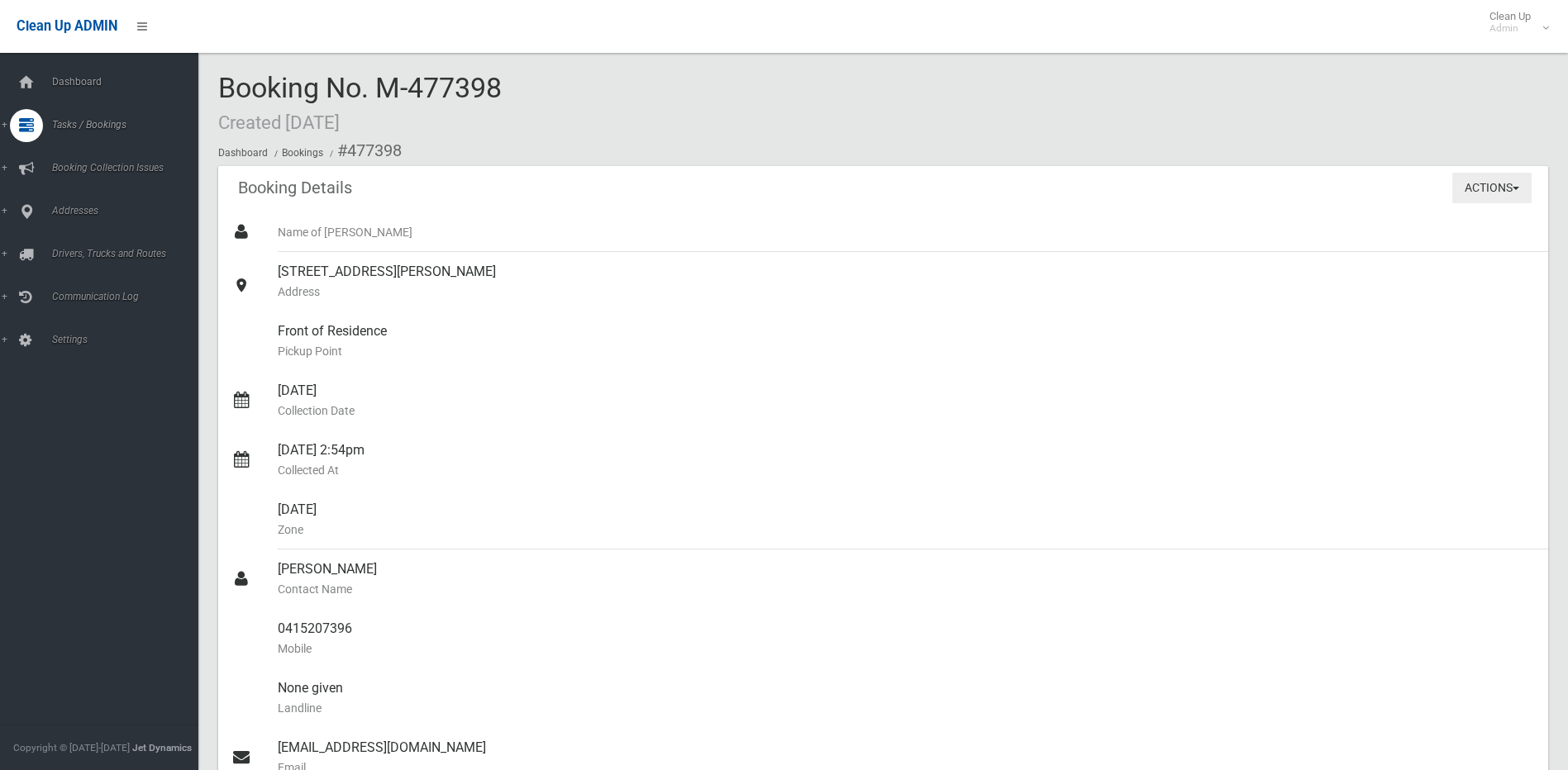
click at [1482, 183] on button "Actions" at bounding box center [1492, 188] width 79 height 31
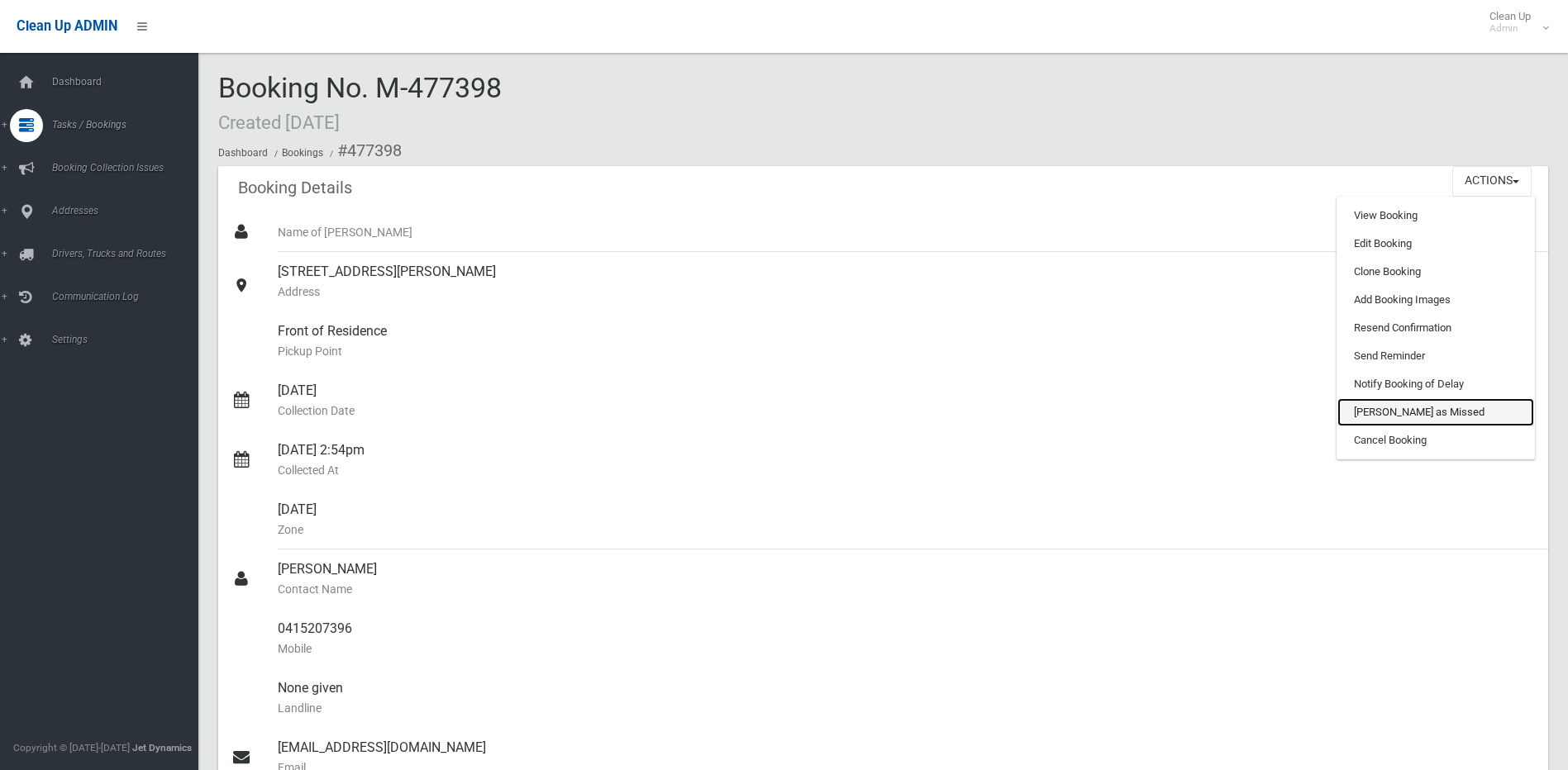
click at [1377, 412] on link "[PERSON_NAME] as Missed" at bounding box center [1435, 412] width 197 height 28
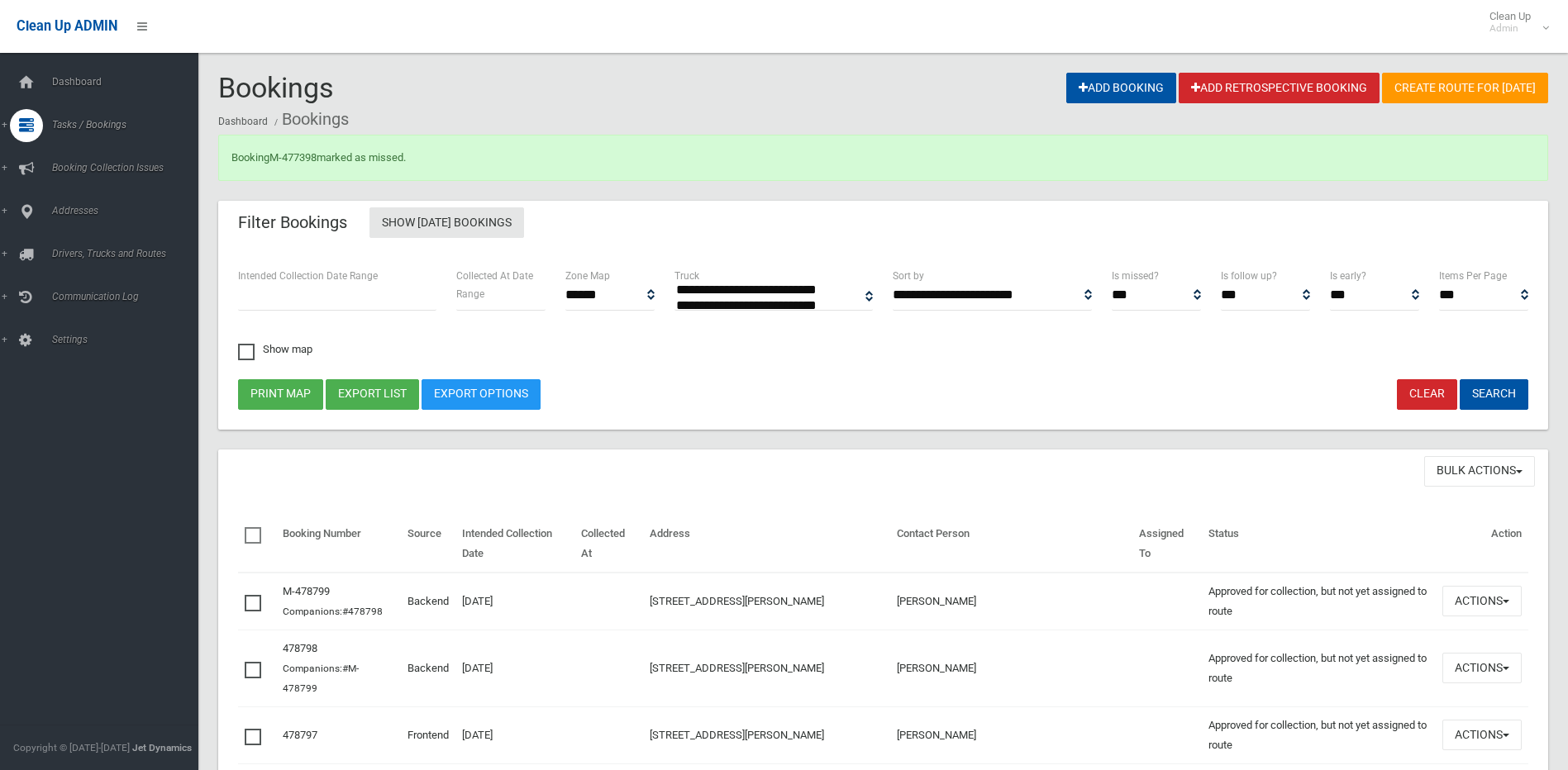
select select
